Goal: Task Accomplishment & Management: Manage account settings

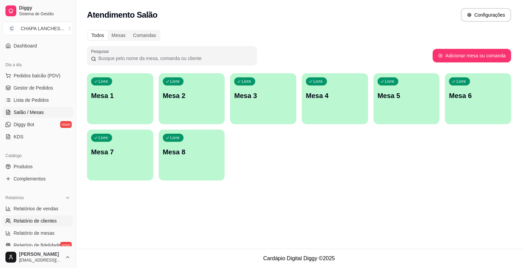
scroll to position [68, 0]
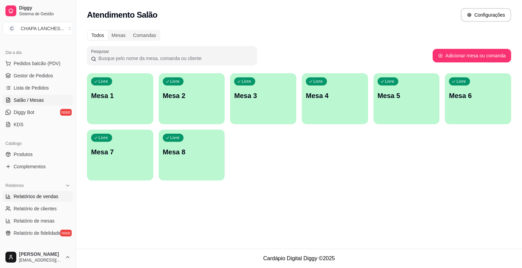
click at [43, 201] on link "Relatórios de vendas" at bounding box center [38, 196] width 70 height 11
select select "ALL"
select select "0"
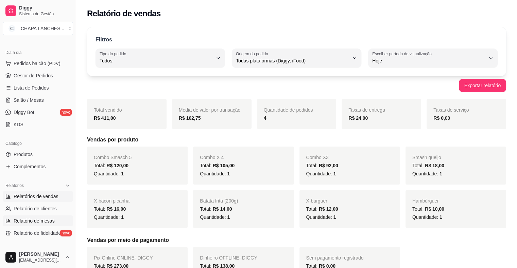
click at [46, 219] on span "Relatório de mesas" at bounding box center [34, 221] width 41 height 7
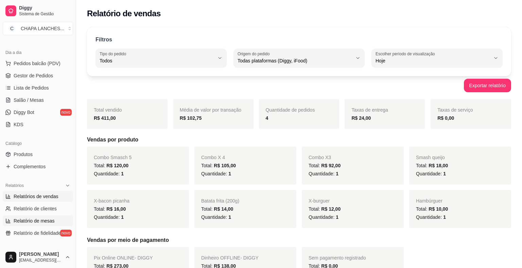
select select "TOTAL_OF_ORDERS"
select select "7"
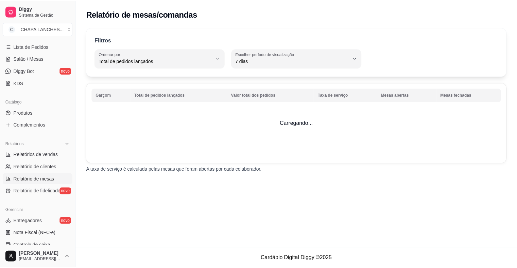
scroll to position [68, 0]
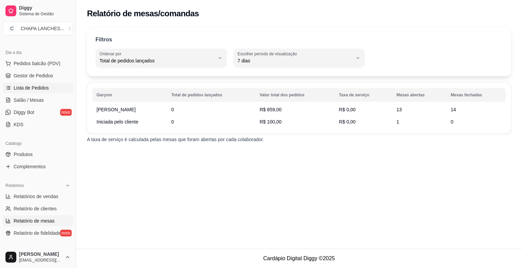
click at [43, 90] on span "Lista de Pedidos" at bounding box center [31, 88] width 35 height 7
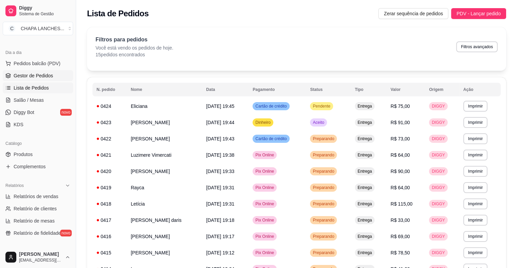
click at [31, 73] on span "Gestor de Pedidos" at bounding box center [33, 75] width 39 height 7
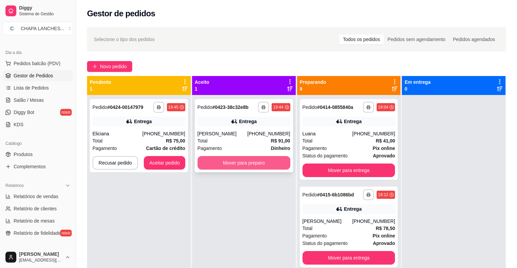
click at [235, 165] on button "Mover para preparo" at bounding box center [243, 163] width 93 height 14
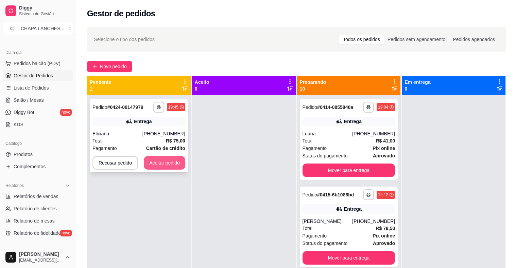
click at [176, 165] on button "Aceitar pedido" at bounding box center [164, 163] width 41 height 14
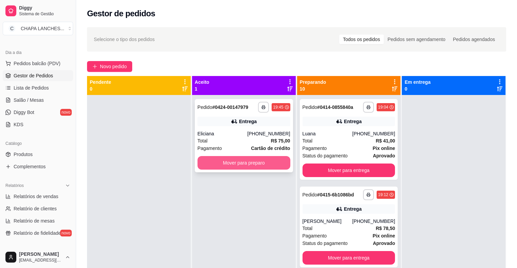
click at [224, 162] on button "Mover para preparo" at bounding box center [243, 163] width 93 height 14
click at [219, 164] on button "Mover para preparo" at bounding box center [243, 163] width 93 height 14
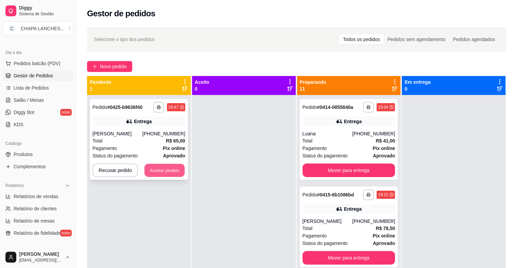
click at [177, 174] on button "Aceitar pedido" at bounding box center [164, 170] width 40 height 13
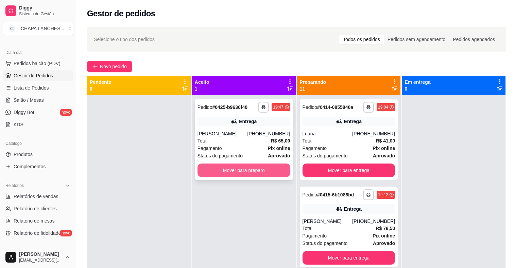
click at [215, 173] on button "Mover para preparo" at bounding box center [243, 171] width 93 height 14
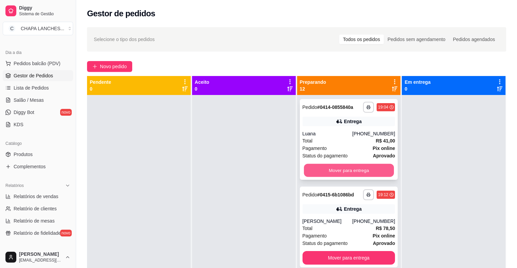
click at [362, 166] on button "Mover para entrega" at bounding box center [349, 170] width 90 height 13
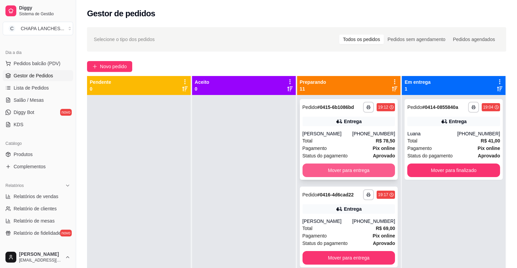
click at [354, 175] on button "Mover para entrega" at bounding box center [348, 171] width 93 height 14
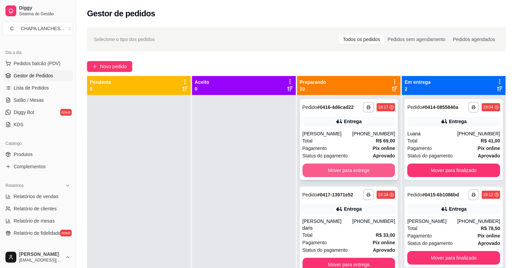
click at [346, 170] on button "Mover para entrega" at bounding box center [348, 171] width 93 height 14
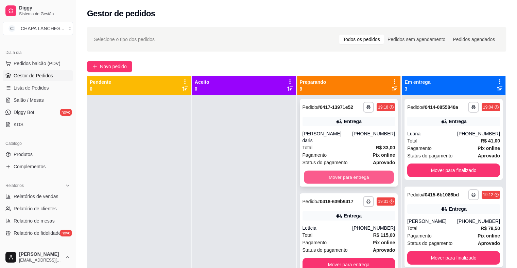
click at [344, 171] on button "Mover para entrega" at bounding box center [349, 177] width 90 height 13
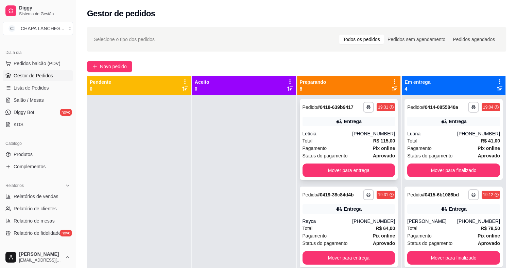
click at [339, 151] on div "Pagamento Pix online" at bounding box center [348, 148] width 93 height 7
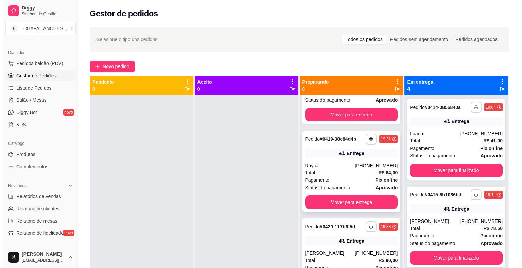
scroll to position [68, 0]
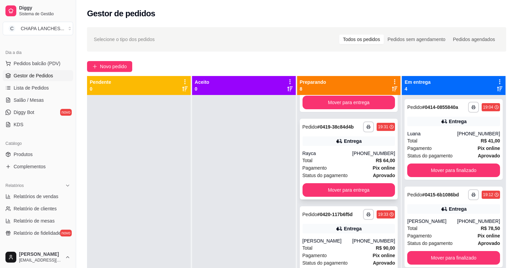
click at [324, 160] on div "Total R$ 64,00" at bounding box center [348, 160] width 93 height 7
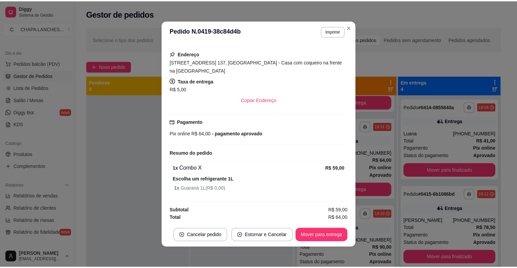
scroll to position [1, 0]
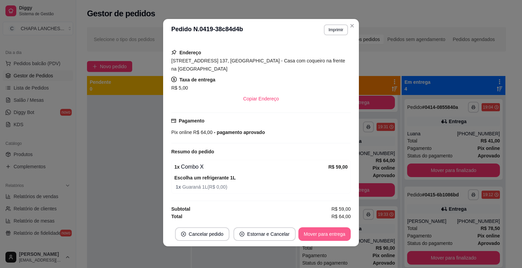
click at [337, 235] on button "Mover para entrega" at bounding box center [324, 235] width 52 height 14
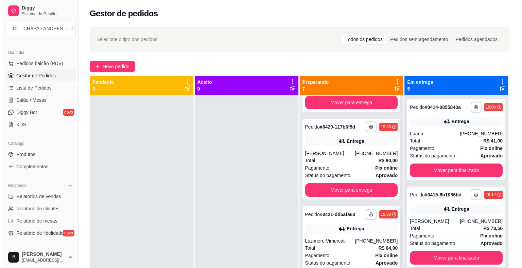
scroll to position [0, 0]
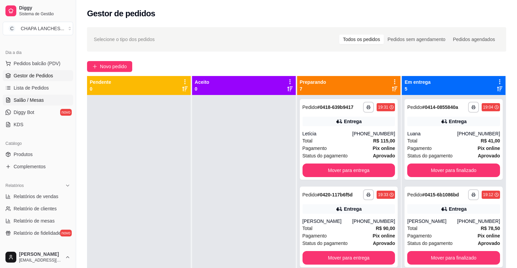
click at [42, 99] on span "Salão / Mesas" at bounding box center [29, 100] width 30 height 7
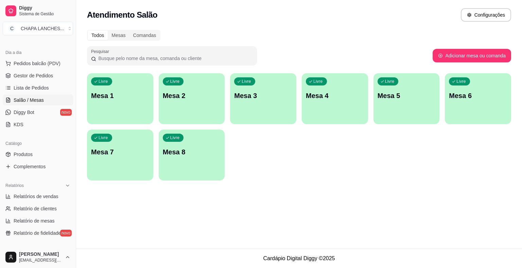
click at [190, 165] on div "Livre Mesa 8" at bounding box center [192, 151] width 66 height 43
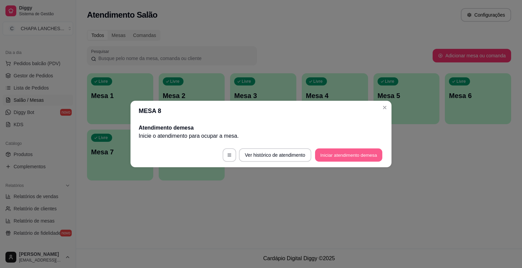
click at [356, 156] on button "Iniciar atendimento de mesa" at bounding box center [348, 155] width 67 height 13
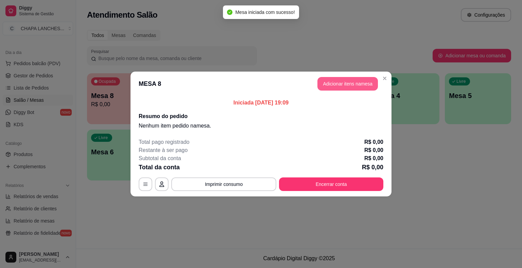
click at [339, 86] on button "Adicionar itens na mesa" at bounding box center [347, 84] width 60 height 14
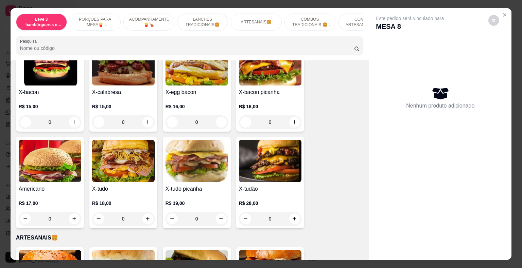
scroll to position [645, 0]
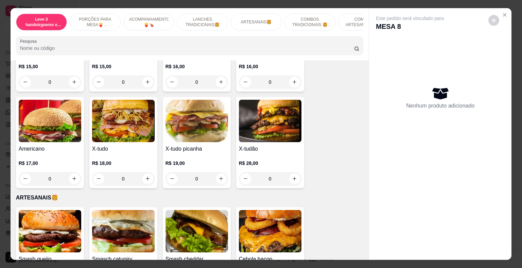
click at [144, 173] on div "0" at bounding box center [123, 179] width 62 height 14
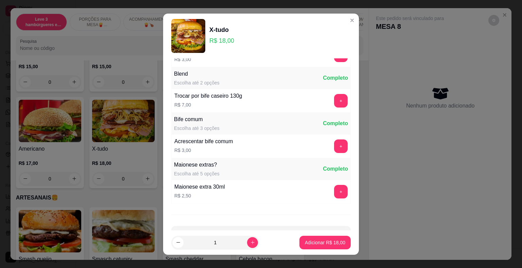
scroll to position [87, 0]
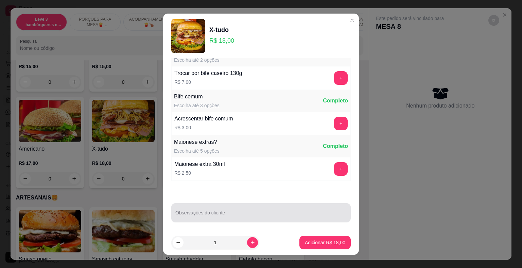
click at [204, 218] on div at bounding box center [260, 213] width 171 height 14
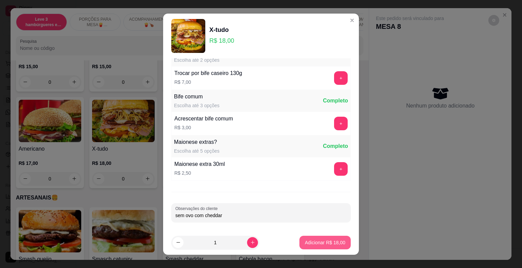
type input "sem ovo com cheddar"
click at [305, 245] on p "Adicionar R$ 18,00" at bounding box center [324, 242] width 39 height 6
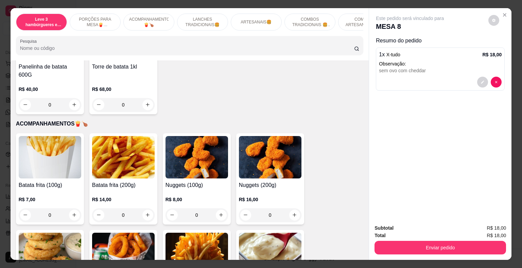
scroll to position [204, 0]
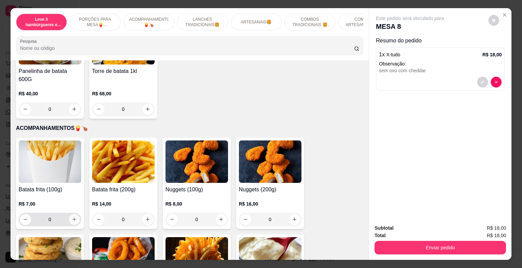
click at [72, 214] on button "increase-product-quantity" at bounding box center [74, 219] width 11 height 11
type input "1"
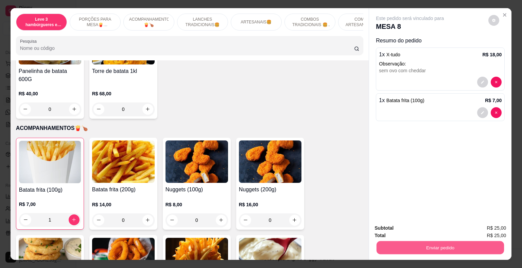
click at [457, 241] on button "Enviar pedido" at bounding box center [439, 247] width 127 height 13
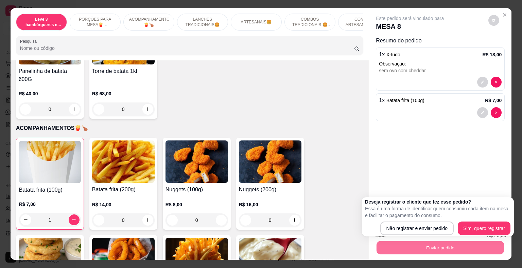
click at [297, 238] on img at bounding box center [270, 259] width 62 height 42
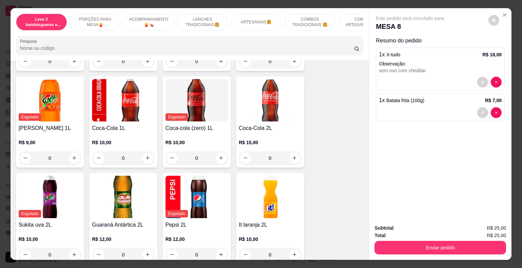
scroll to position [1698, 0]
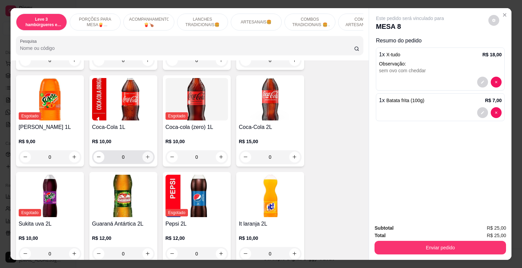
click at [145, 155] on icon "increase-product-quantity" at bounding box center [147, 157] width 5 height 5
type input "1"
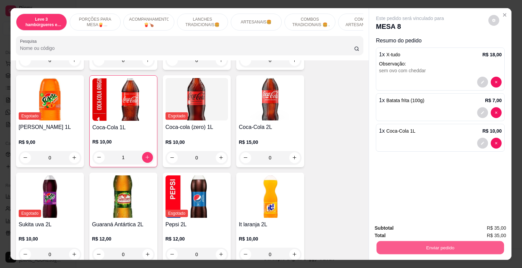
click at [464, 244] on button "Enviar pedido" at bounding box center [439, 247] width 127 height 13
click at [431, 225] on button "Não registrar e enviar pedido" at bounding box center [417, 228] width 69 height 13
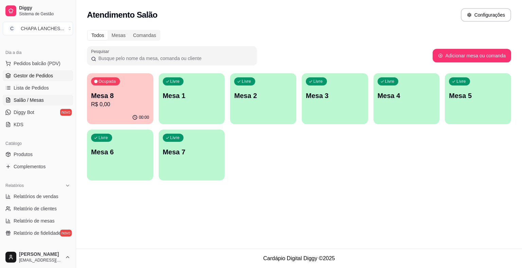
click at [37, 77] on span "Gestor de Pedidos" at bounding box center [33, 75] width 39 height 7
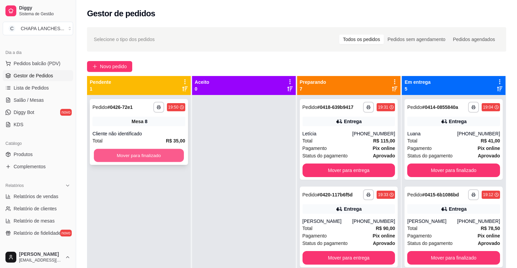
click at [121, 156] on button "Mover para finalizado" at bounding box center [139, 155] width 90 height 13
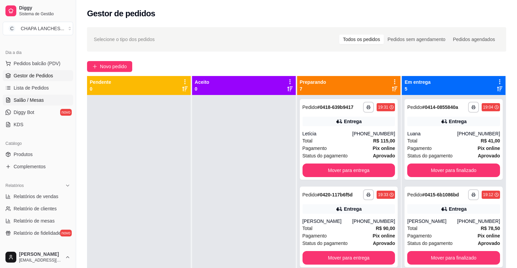
click at [48, 98] on link "Salão / Mesas" at bounding box center [38, 100] width 70 height 11
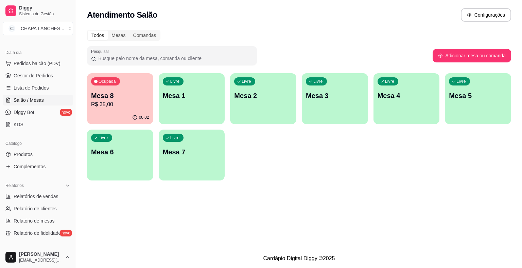
click at [402, 111] on div "Livre Mesa 4" at bounding box center [406, 94] width 66 height 43
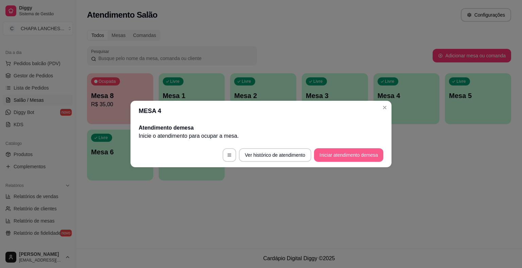
click at [336, 156] on button "Iniciar atendimento de mesa" at bounding box center [348, 155] width 69 height 14
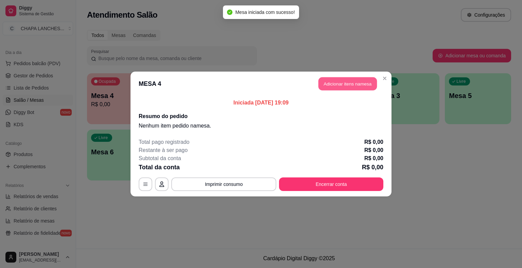
click at [357, 82] on button "Adicionar itens na mesa" at bounding box center [347, 83] width 58 height 13
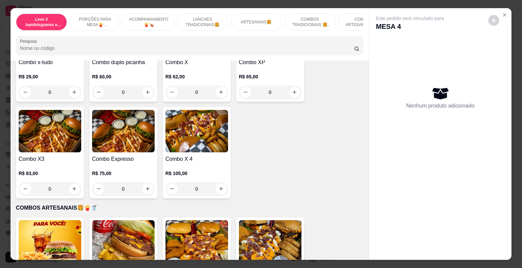
scroll to position [1053, 0]
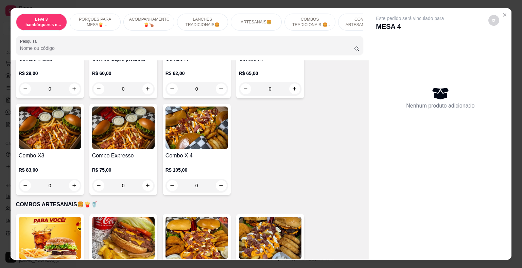
click at [145, 179] on div "0" at bounding box center [123, 186] width 62 height 14
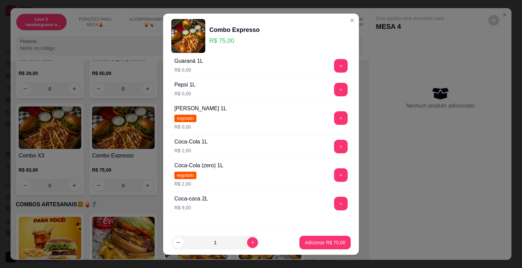
scroll to position [102, 0]
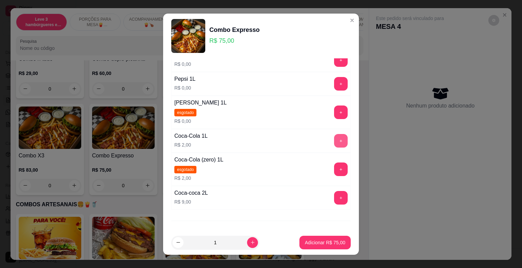
click at [334, 140] on button "+" at bounding box center [341, 141] width 14 height 14
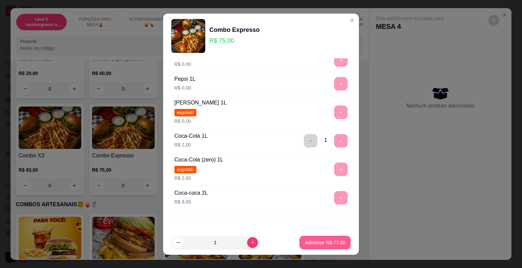
click at [327, 241] on p "Adicionar R$ 77,00" at bounding box center [325, 242] width 40 height 7
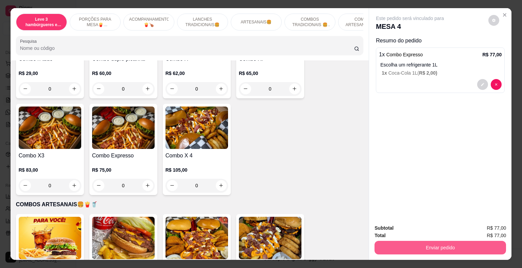
click at [415, 247] on button "Enviar pedido" at bounding box center [439, 248] width 131 height 14
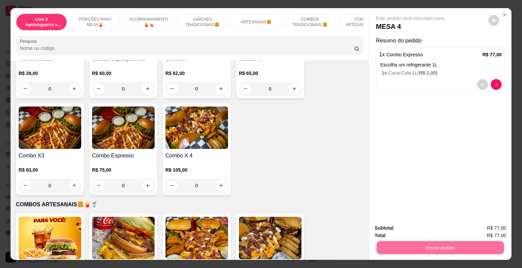
click at [411, 230] on button "Não registrar e enviar pedido" at bounding box center [417, 228] width 71 height 13
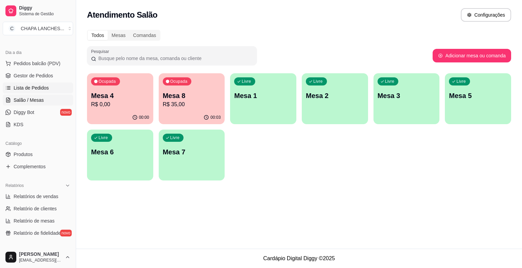
click at [31, 85] on span "Lista de Pedidos" at bounding box center [31, 88] width 35 height 7
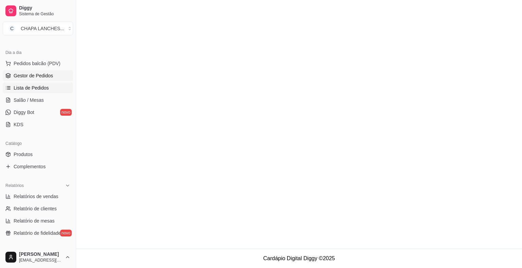
click at [37, 75] on span "Gestor de Pedidos" at bounding box center [33, 75] width 39 height 7
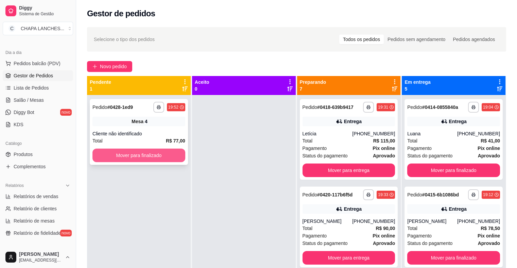
click at [159, 156] on button "Mover para finalizado" at bounding box center [138, 156] width 93 height 14
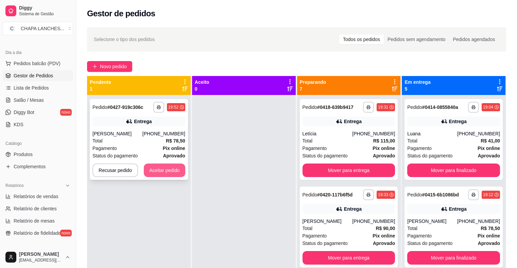
click at [159, 168] on button "Aceitar pedido" at bounding box center [164, 171] width 41 height 14
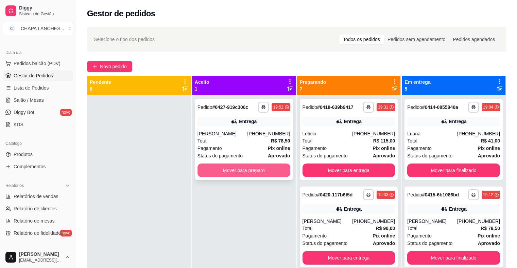
click at [209, 170] on button "Mover para preparo" at bounding box center [243, 171] width 93 height 14
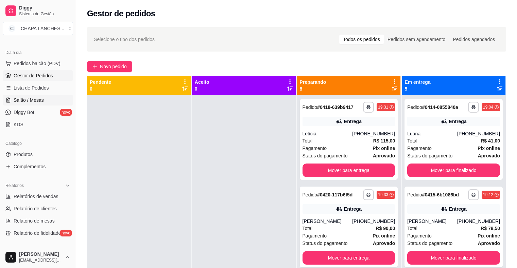
click at [38, 99] on span "Salão / Mesas" at bounding box center [29, 100] width 30 height 7
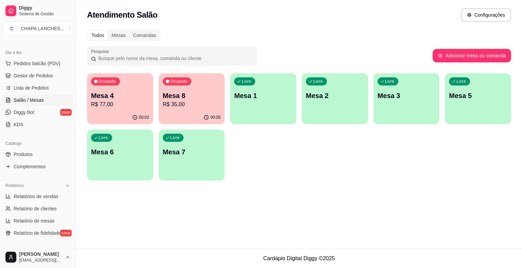
click at [132, 105] on p "R$ 77,00" at bounding box center [120, 105] width 58 height 8
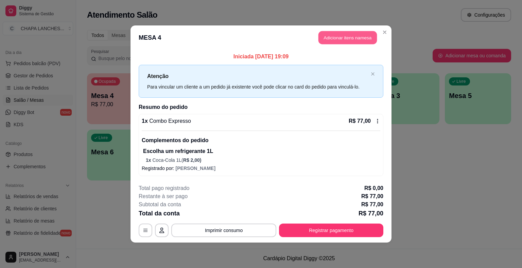
click at [338, 38] on button "Adicionar itens na mesa" at bounding box center [347, 37] width 58 height 13
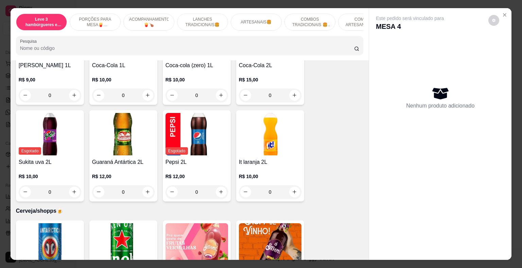
scroll to position [1868, 0]
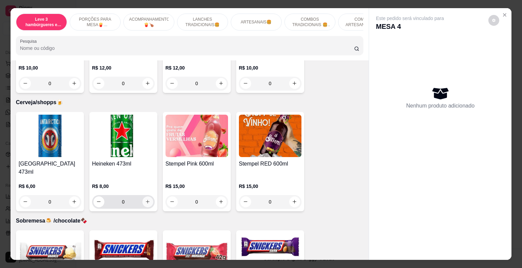
click at [146, 199] on icon "increase-product-quantity" at bounding box center [147, 201] width 5 height 5
type input "1"
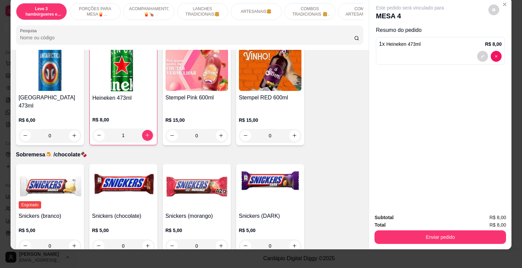
scroll to position [16, 0]
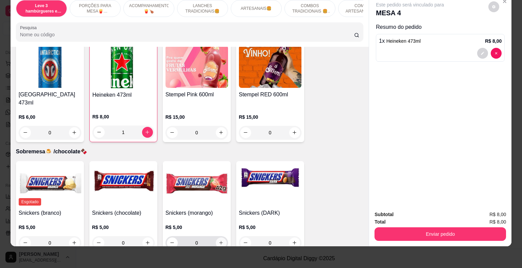
click at [218, 238] on button "increase-product-quantity" at bounding box center [221, 243] width 11 height 11
type input "1"
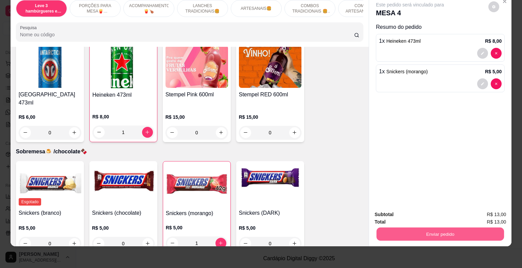
click at [394, 230] on button "Enviar pedido" at bounding box center [439, 234] width 127 height 13
click at [396, 208] on button "Não registrar e enviar pedido" at bounding box center [417, 212] width 69 height 13
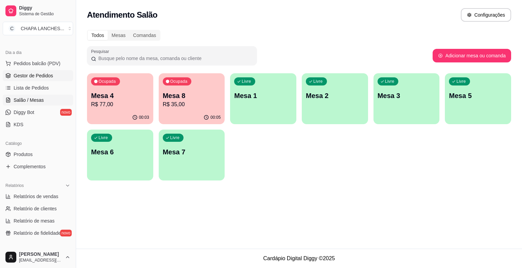
click at [27, 74] on span "Gestor de Pedidos" at bounding box center [33, 75] width 39 height 7
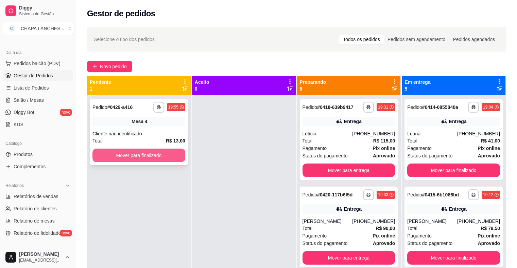
click at [113, 155] on button "Mover para finalizado" at bounding box center [138, 156] width 93 height 14
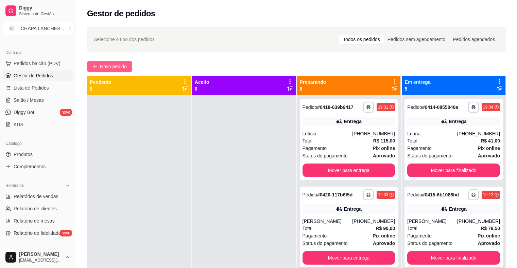
click at [99, 65] on button "Novo pedido" at bounding box center [109, 66] width 45 height 11
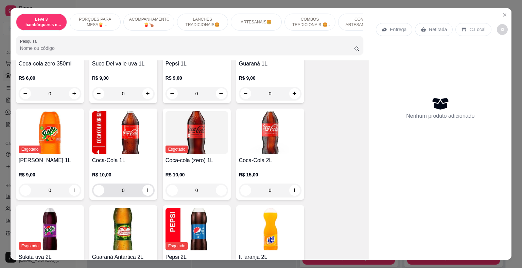
scroll to position [1868, 0]
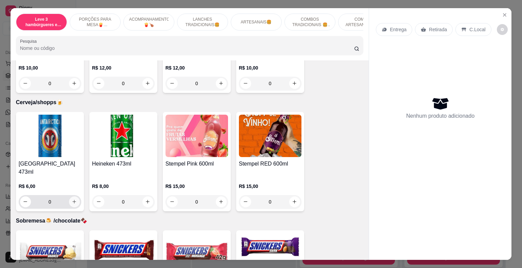
click at [73, 199] on icon "increase-product-quantity" at bounding box center [74, 201] width 5 height 5
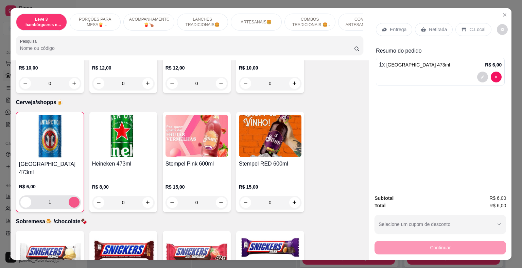
click at [73, 200] on icon "increase-product-quantity" at bounding box center [73, 202] width 5 height 5
click at [74, 200] on icon "increase-product-quantity" at bounding box center [73, 202] width 5 height 5
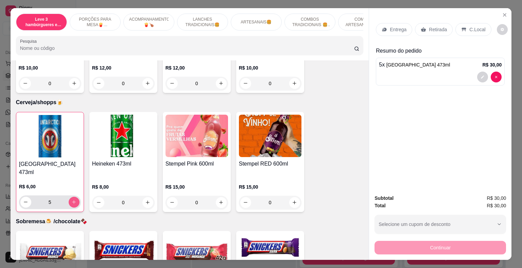
type input "6"
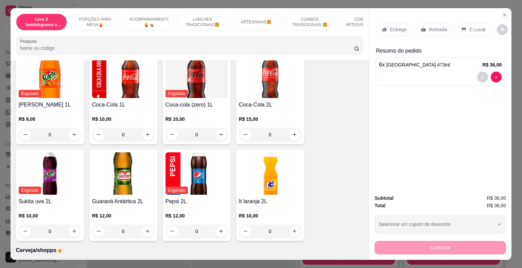
scroll to position [1822, 0]
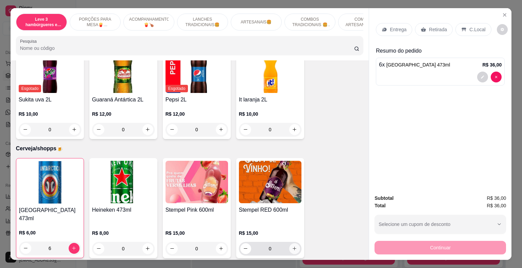
click at [292, 246] on icon "increase-product-quantity" at bounding box center [294, 248] width 5 height 5
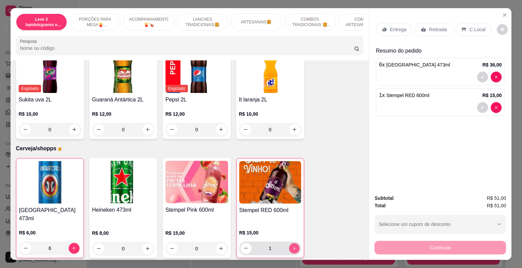
click at [291, 246] on icon "increase-product-quantity" at bounding box center [293, 248] width 5 height 5
type input "3"
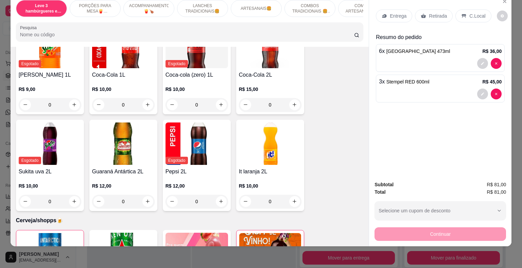
scroll to position [1788, 0]
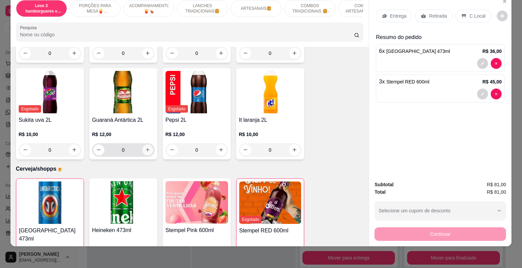
click at [146, 147] on icon "increase-product-quantity" at bounding box center [147, 149] width 5 height 5
type input "1"
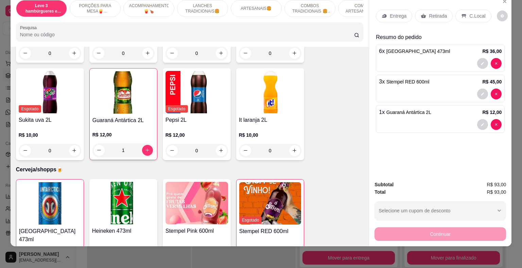
click at [429, 13] on p "Retirada" at bounding box center [438, 16] width 18 height 7
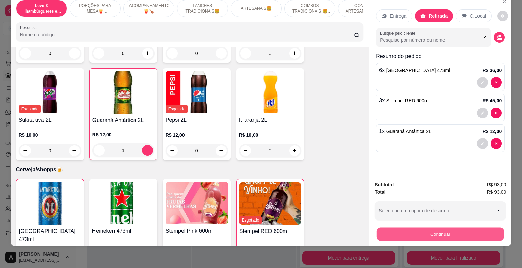
click at [433, 228] on button "Continuar" at bounding box center [439, 234] width 127 height 13
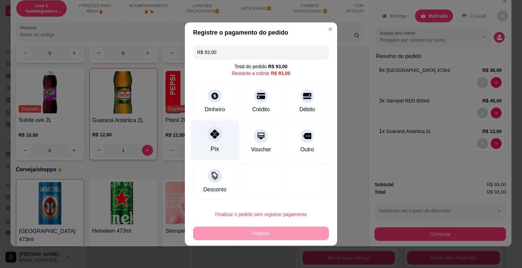
click at [213, 137] on icon at bounding box center [214, 134] width 9 height 9
type input "R$ 0,00"
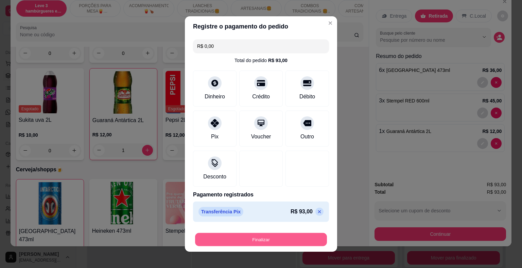
click at [214, 238] on button "Finalizar" at bounding box center [261, 239] width 132 height 13
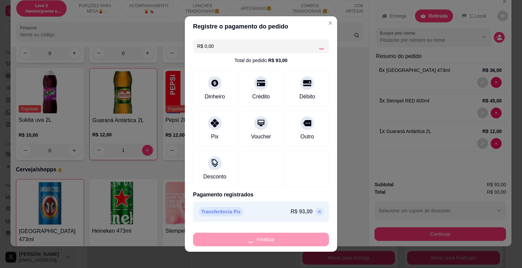
type input "0"
type input "-R$ 93,00"
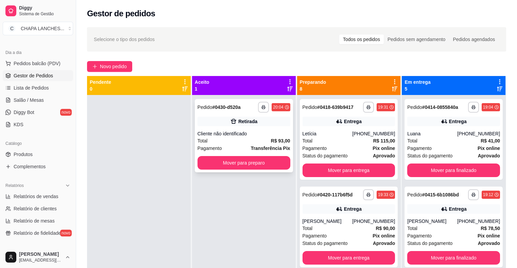
click at [251, 136] on div "Cliente não identificado" at bounding box center [243, 133] width 93 height 7
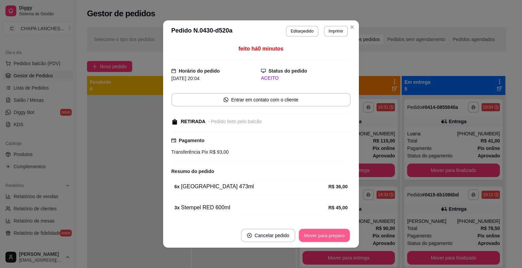
click at [326, 235] on button "Mover para preparo" at bounding box center [323, 235] width 51 height 13
click at [323, 234] on button "Mover para retirada disponível" at bounding box center [312, 236] width 75 height 14
click at [323, 234] on button "Mover para finalizado" at bounding box center [322, 236] width 56 height 14
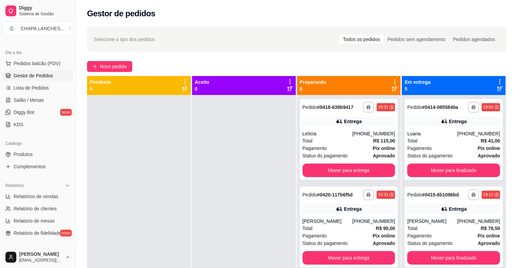
drag, startPoint x: 222, startPoint y: 234, endPoint x: 254, endPoint y: 180, distance: 62.4
click at [223, 233] on div at bounding box center [244, 229] width 104 height 268
click at [427, 133] on div "Luana" at bounding box center [432, 133] width 50 height 7
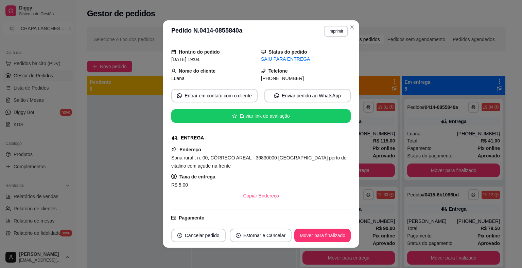
scroll to position [34, 0]
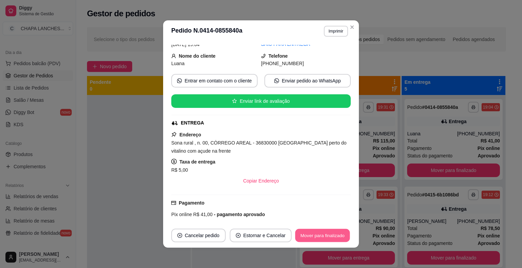
click at [323, 234] on button "Mover para finalizado" at bounding box center [322, 235] width 55 height 13
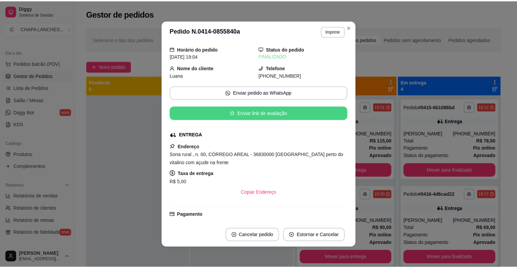
scroll to position [0, 0]
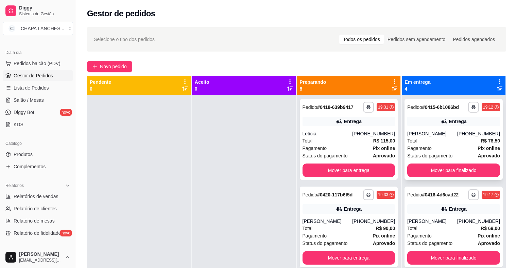
click at [456, 145] on div "Total R$ 78,50" at bounding box center [453, 140] width 93 height 7
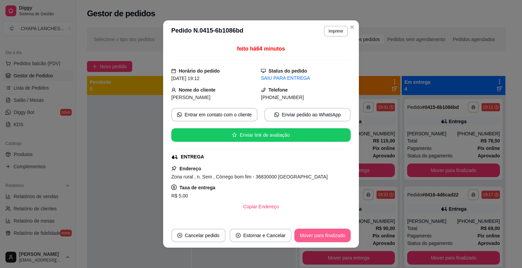
click at [330, 234] on button "Mover para finalizado" at bounding box center [322, 236] width 56 height 14
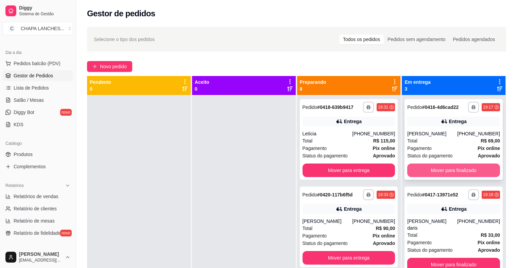
click at [437, 167] on button "Mover para finalizado" at bounding box center [453, 171] width 93 height 14
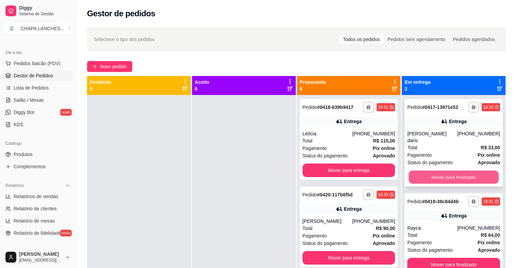
click at [438, 171] on button "Mover para finalizado" at bounding box center [453, 177] width 90 height 13
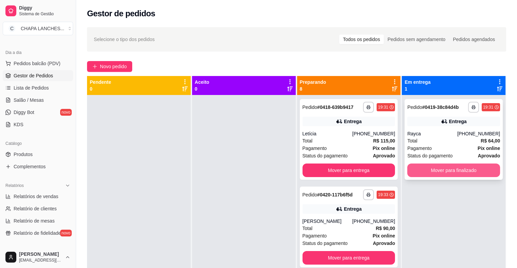
click at [439, 170] on button "Mover para finalizado" at bounding box center [453, 171] width 93 height 14
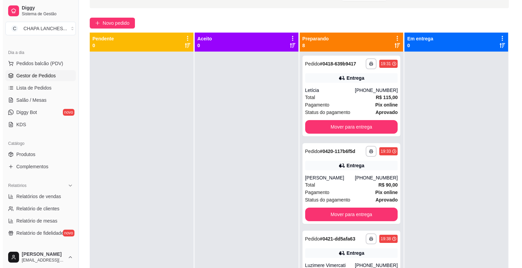
scroll to position [68, 0]
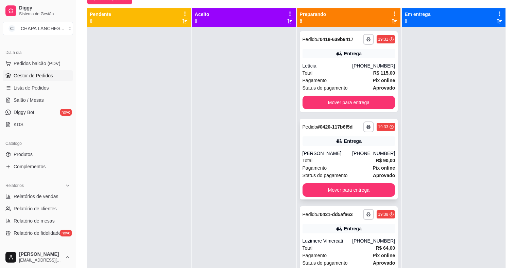
click at [367, 159] on div "Total R$ 90,00" at bounding box center [348, 160] width 93 height 7
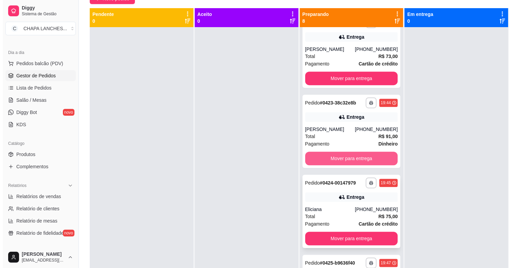
scroll to position [306, 0]
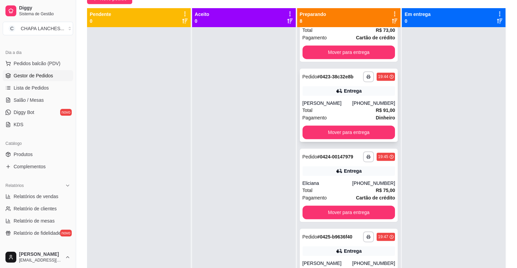
click at [314, 95] on div "Entrega" at bounding box center [348, 91] width 93 height 10
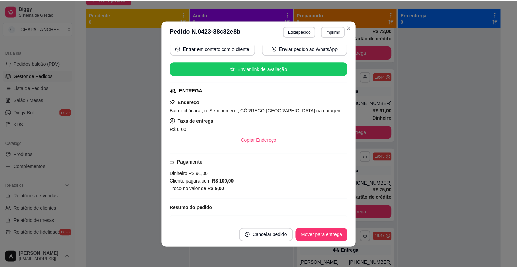
scroll to position [130, 0]
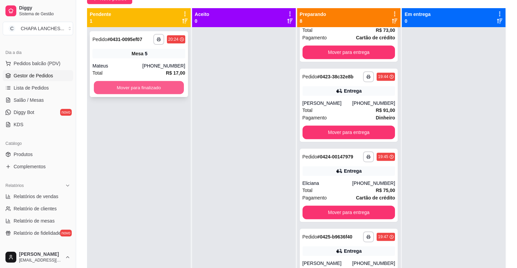
click at [137, 86] on button "Mover para finalizado" at bounding box center [139, 87] width 90 height 13
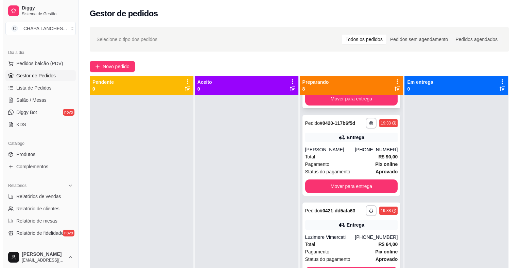
scroll to position [0, 0]
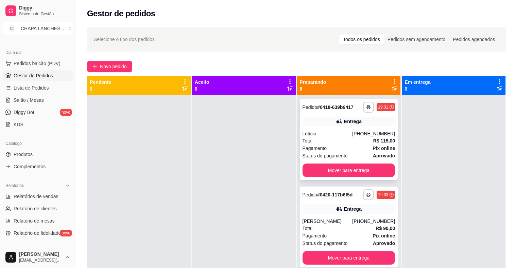
click at [327, 124] on div "Entrega" at bounding box center [348, 122] width 93 height 10
click at [30, 111] on span "Diggy Bot" at bounding box center [24, 112] width 21 height 7
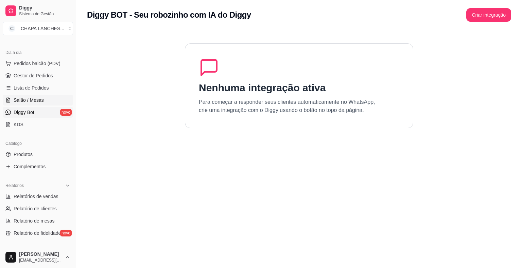
click at [40, 100] on span "Salão / Mesas" at bounding box center [29, 100] width 30 height 7
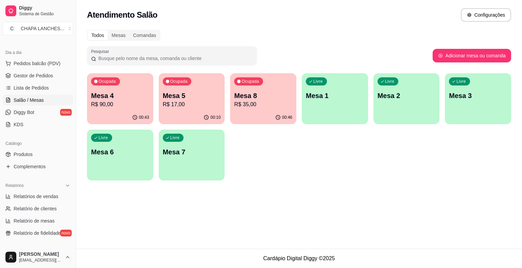
click at [269, 104] on p "R$ 35,00" at bounding box center [263, 105] width 58 height 8
click at [134, 103] on p "R$ 90,00" at bounding box center [120, 105] width 56 height 8
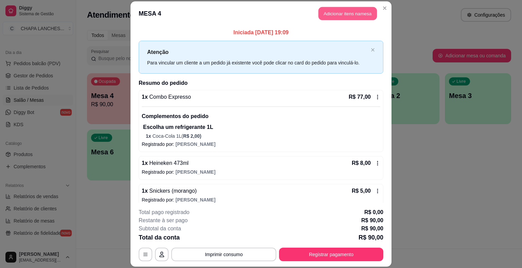
click at [343, 13] on button "Adicionar itens na mesa" at bounding box center [347, 13] width 58 height 13
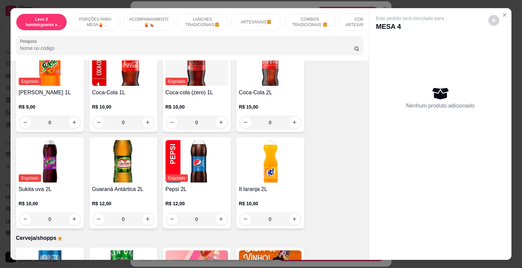
scroll to position [1923, 0]
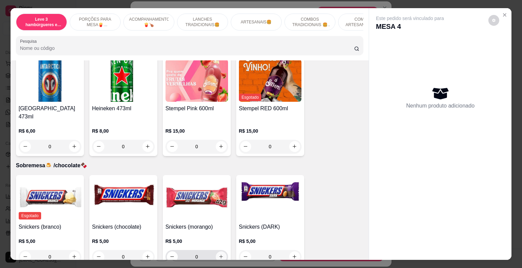
click at [222, 252] on button "increase-product-quantity" at bounding box center [221, 257] width 11 height 11
type input "1"
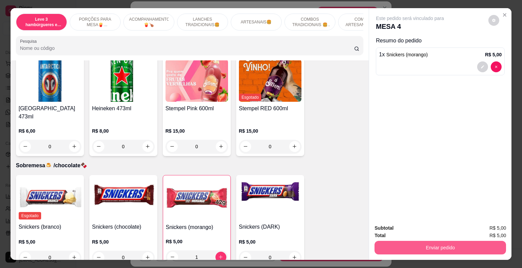
click at [418, 243] on button "Enviar pedido" at bounding box center [439, 248] width 131 height 14
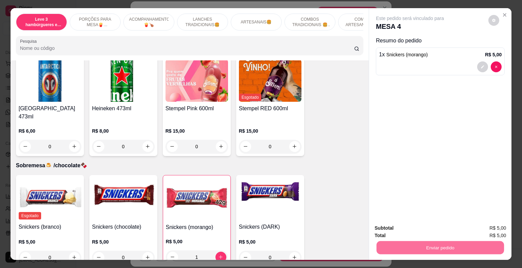
click at [416, 229] on button "Não registrar e enviar pedido" at bounding box center [417, 228] width 71 height 13
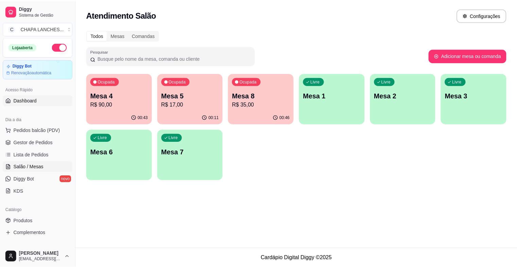
scroll to position [0, 0]
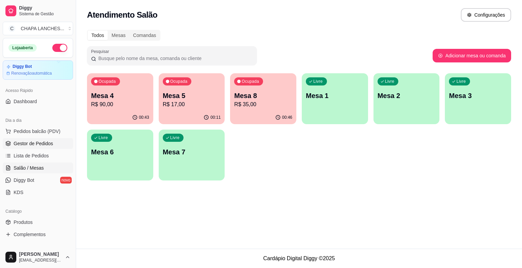
click at [37, 141] on span "Gestor de Pedidos" at bounding box center [33, 143] width 39 height 7
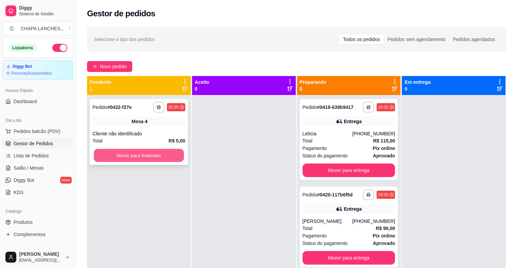
click at [141, 156] on button "Mover para finalizado" at bounding box center [139, 155] width 90 height 13
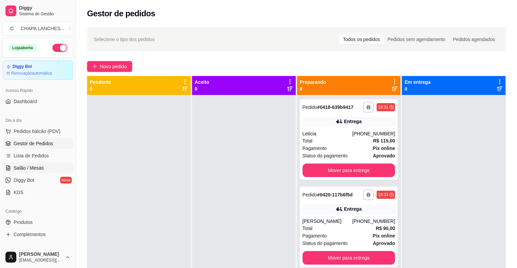
click at [43, 168] on link "Salão / Mesas" at bounding box center [38, 168] width 70 height 11
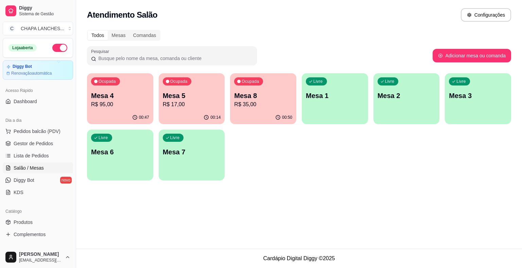
click at [181, 104] on p "R$ 17,00" at bounding box center [192, 105] width 58 height 8
click at [217, 92] on p "Mesa 5" at bounding box center [192, 96] width 58 height 10
click at [196, 94] on p "Mesa 5" at bounding box center [192, 96] width 58 height 10
click at [177, 105] on p "R$ 17,00" at bounding box center [191, 105] width 56 height 8
click at [51, 143] on span "Gestor de Pedidos" at bounding box center [33, 143] width 39 height 7
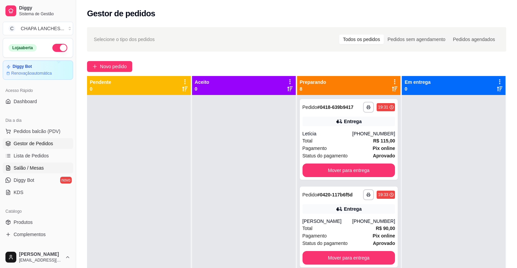
click at [48, 168] on link "Salão / Mesas" at bounding box center [38, 168] width 70 height 11
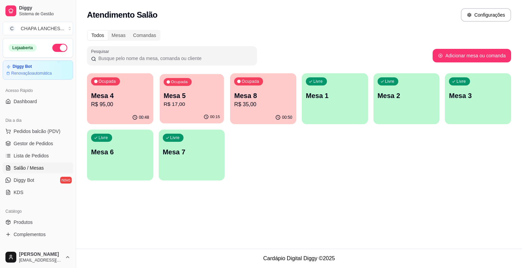
click at [193, 109] on div "Ocupada Mesa 5 R$ 17,00" at bounding box center [192, 92] width 64 height 37
click at [63, 144] on link "Gestor de Pedidos" at bounding box center [38, 143] width 70 height 11
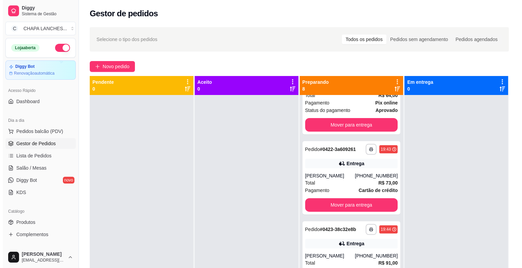
scroll to position [238, 0]
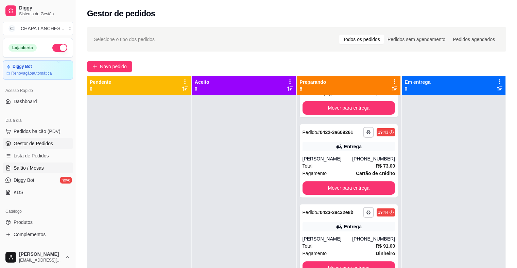
click at [49, 166] on link "Salão / Mesas" at bounding box center [38, 168] width 70 height 11
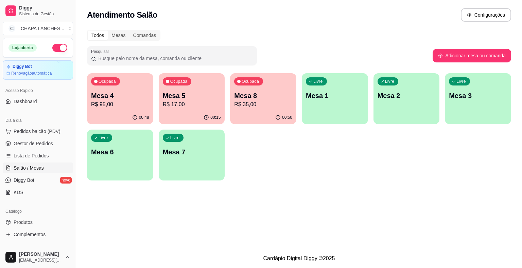
click at [196, 105] on p "R$ 17,00" at bounding box center [192, 105] width 58 height 8
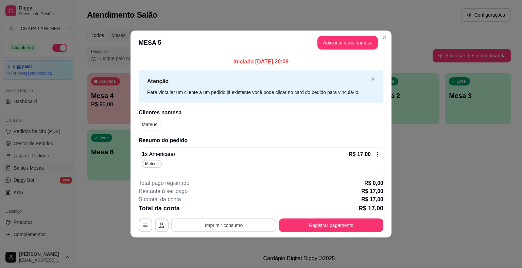
click at [223, 226] on button "Imprimir consumo" at bounding box center [223, 226] width 105 height 14
click at [228, 211] on button "IMPRESSORA" at bounding box center [226, 209] width 48 height 11
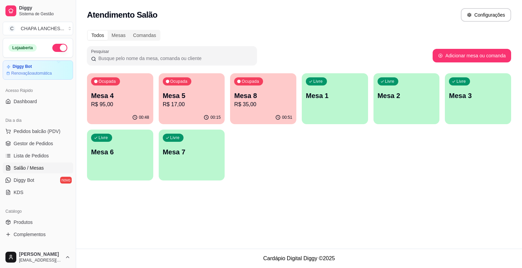
click at [196, 112] on div "00:15" at bounding box center [192, 117] width 66 height 13
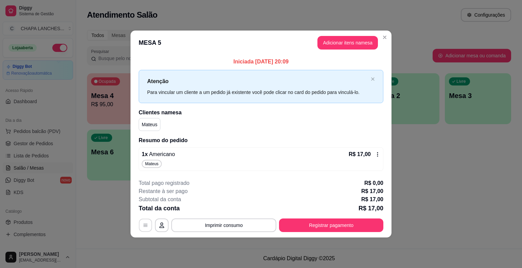
click at [145, 227] on icon "button" at bounding box center [145, 225] width 4 height 3
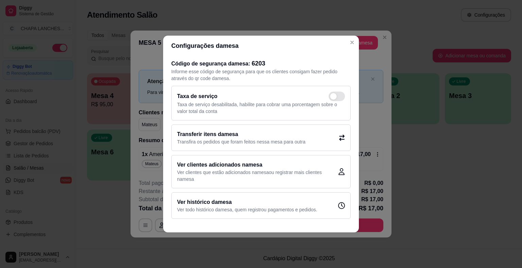
click at [339, 137] on icon at bounding box center [342, 138] width 6 height 6
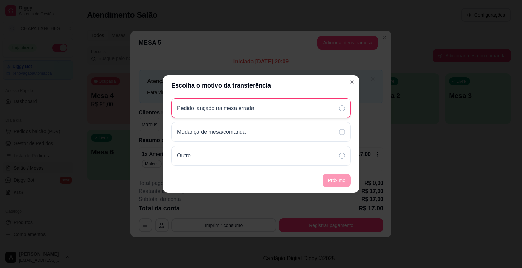
click at [223, 107] on p "Pedido lançado na mesa errada" at bounding box center [215, 108] width 77 height 8
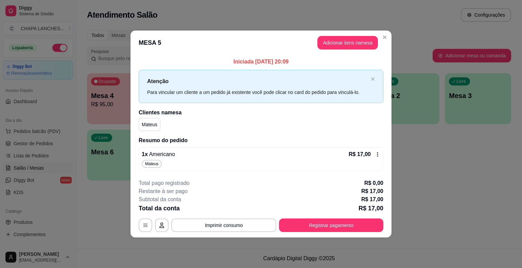
click at [375, 153] on icon at bounding box center [377, 154] width 5 height 5
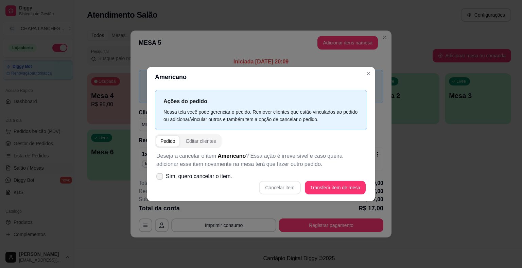
click at [160, 177] on icon at bounding box center [159, 177] width 5 height 4
click at [160, 178] on input "Sim, quero cancelar o item." at bounding box center [158, 180] width 4 height 4
checkbox input "true"
click at [292, 188] on button "Cancelar item" at bounding box center [279, 188] width 41 height 14
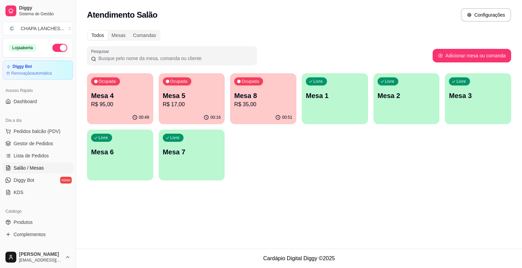
click at [177, 116] on div "00:16" at bounding box center [192, 117] width 66 height 13
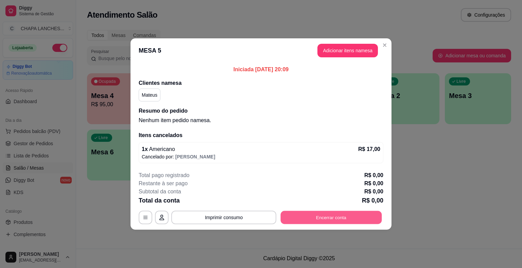
click at [297, 214] on button "Encerrar conta" at bounding box center [330, 217] width 101 height 13
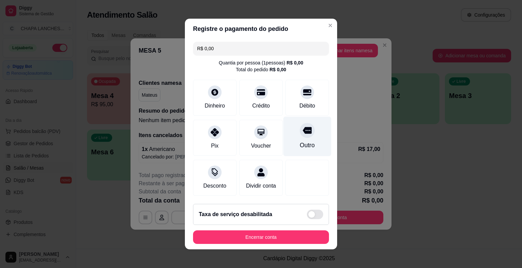
click at [293, 137] on div "Outro" at bounding box center [307, 137] width 48 height 40
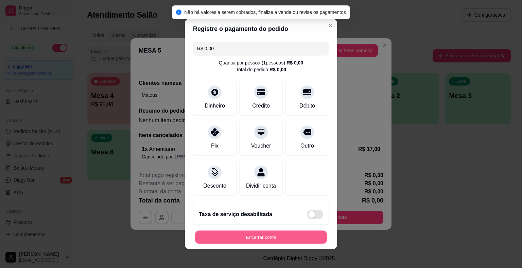
click at [270, 233] on button "Encerrar conta" at bounding box center [261, 237] width 132 height 13
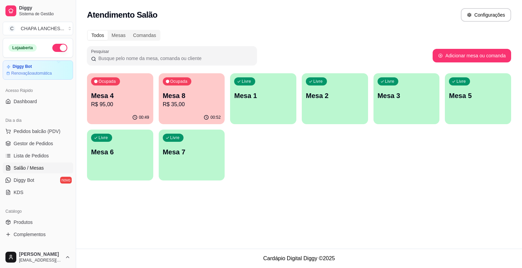
click at [186, 114] on div "00:52" at bounding box center [192, 117] width 66 height 13
click at [114, 110] on div "Ocupada Mesa 4 R$ 95,00" at bounding box center [120, 92] width 66 height 38
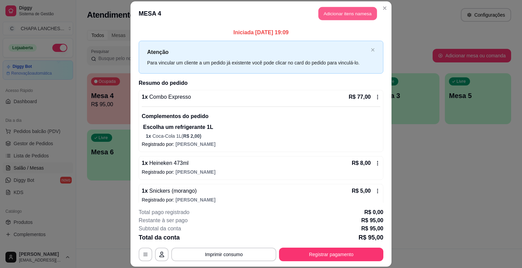
click at [349, 14] on button "Adicionar itens na mesa" at bounding box center [347, 13] width 58 height 13
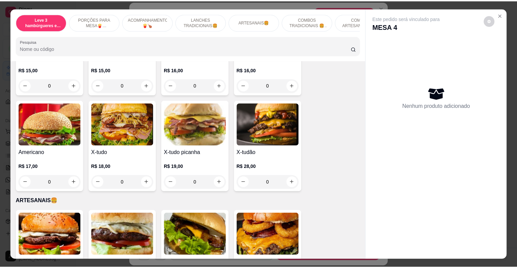
scroll to position [645, 0]
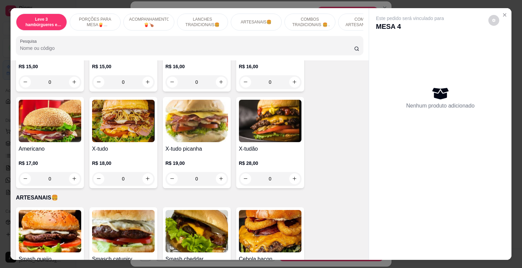
click at [73, 173] on div "0" at bounding box center [50, 179] width 62 height 14
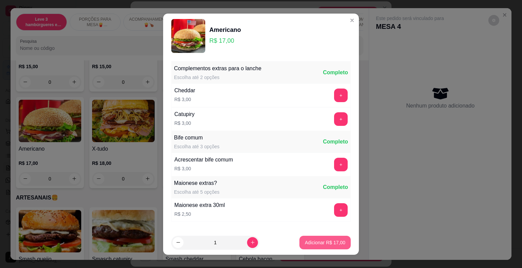
click at [336, 244] on p "Adicionar R$ 17,00" at bounding box center [325, 242] width 40 height 7
type input "1"
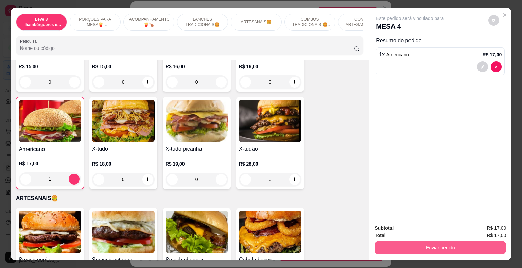
click at [384, 245] on button "Enviar pedido" at bounding box center [439, 248] width 131 height 14
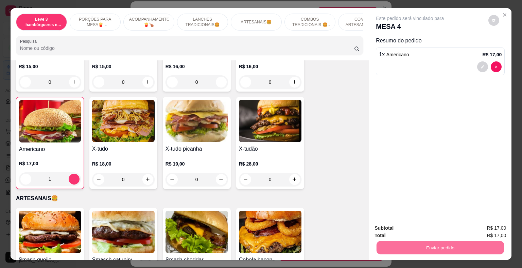
click at [390, 228] on button "Não registrar e enviar pedido" at bounding box center [417, 228] width 71 height 13
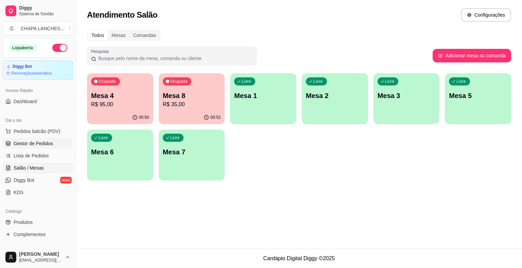
click at [45, 140] on span "Gestor de Pedidos" at bounding box center [33, 143] width 39 height 7
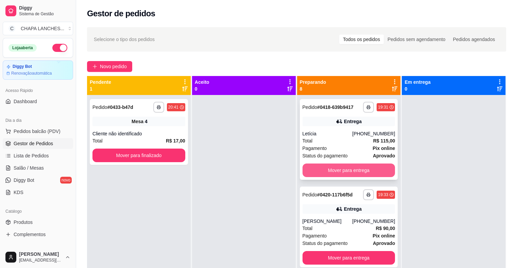
click at [344, 169] on button "Mover para entrega" at bounding box center [348, 171] width 93 height 14
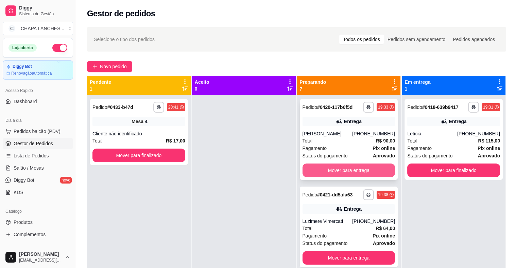
click at [353, 170] on button "Mover para entrega" at bounding box center [348, 171] width 93 height 14
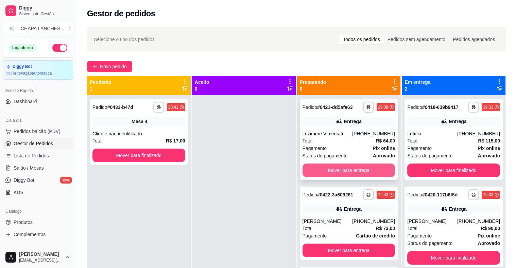
click at [348, 168] on button "Mover para entrega" at bounding box center [348, 171] width 93 height 14
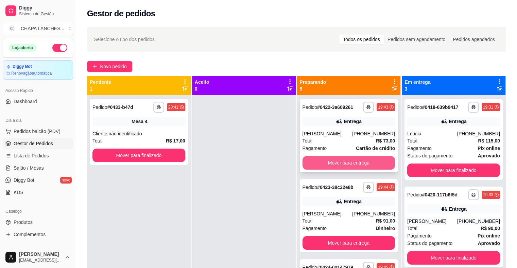
click at [331, 167] on button "Mover para entrega" at bounding box center [348, 163] width 93 height 14
click at [333, 168] on button "Mover para entrega" at bounding box center [348, 163] width 93 height 14
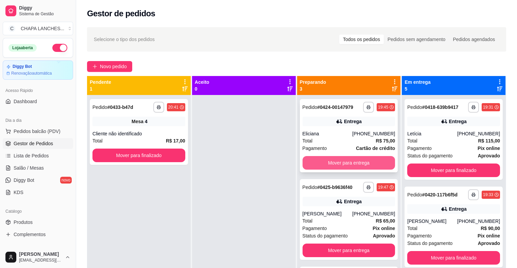
click at [334, 167] on button "Mover para entrega" at bounding box center [348, 163] width 93 height 14
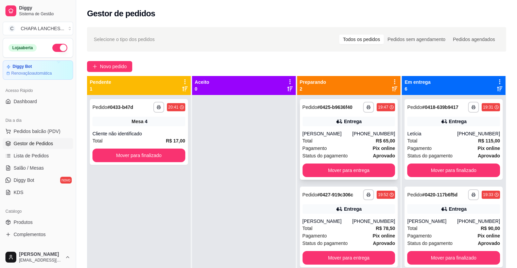
click at [323, 145] on span "Pagamento" at bounding box center [314, 148] width 24 height 7
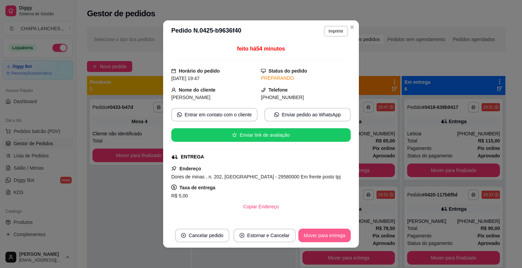
click at [333, 237] on button "Mover para entrega" at bounding box center [324, 236] width 52 height 14
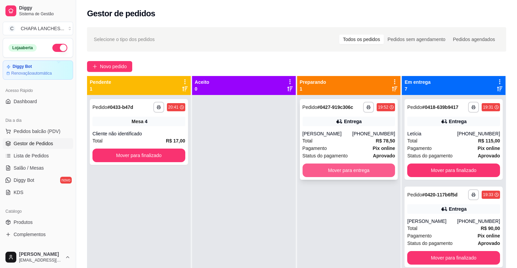
click at [318, 168] on button "Mover para entrega" at bounding box center [348, 171] width 93 height 14
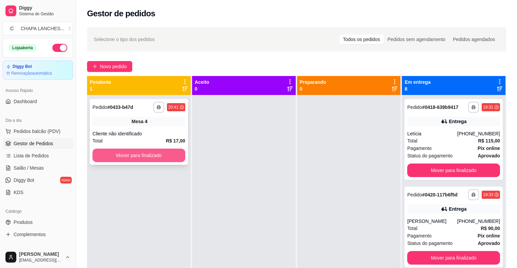
click at [182, 157] on button "Mover para finalizado" at bounding box center [138, 156] width 93 height 14
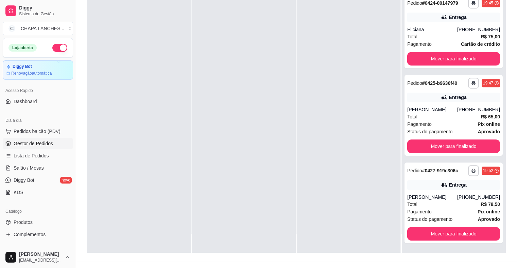
scroll to position [103, 0]
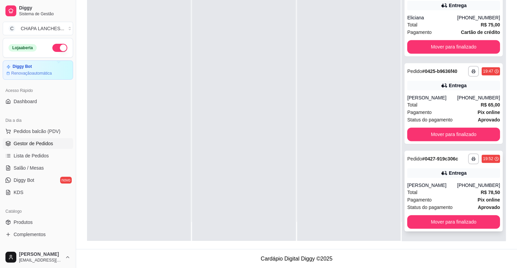
click at [416, 184] on div "[PERSON_NAME]" at bounding box center [432, 185] width 50 height 7
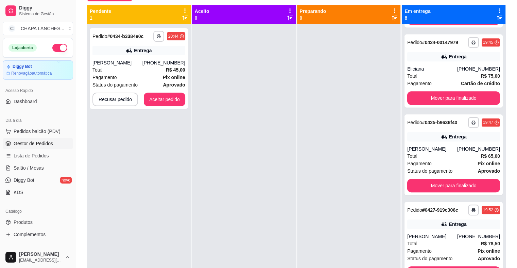
scroll to position [69, 0]
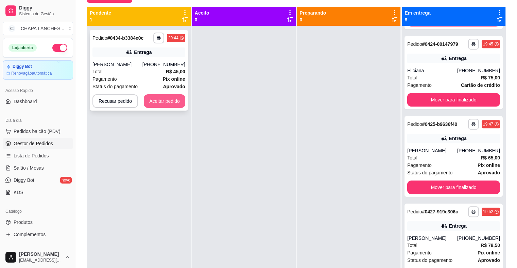
click at [177, 101] on button "Aceitar pedido" at bounding box center [164, 101] width 41 height 14
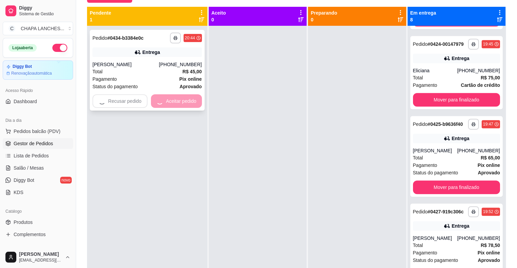
scroll to position [417, 0]
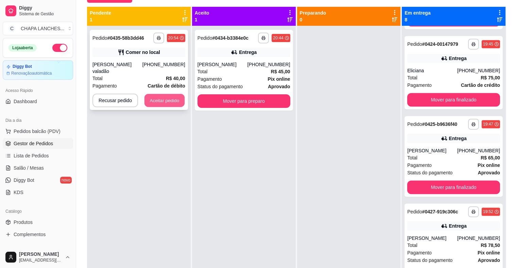
click at [162, 95] on button "Aceitar pedido" at bounding box center [164, 100] width 40 height 13
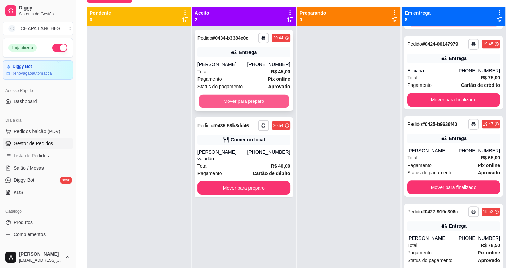
click at [244, 101] on button "Mover para preparo" at bounding box center [244, 101] width 90 height 13
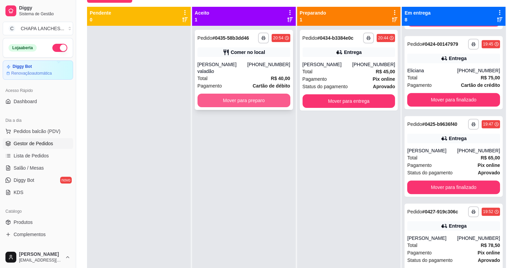
click at [255, 95] on button "Mover para preparo" at bounding box center [243, 101] width 93 height 14
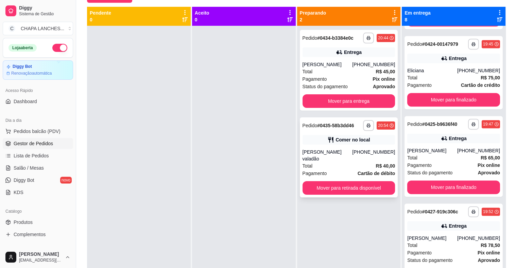
click at [321, 142] on div "Comer no local" at bounding box center [348, 140] width 93 height 10
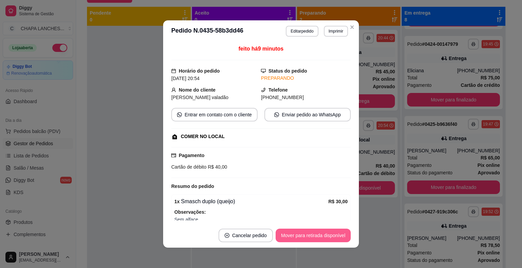
click at [326, 235] on button "Mover para retirada disponível" at bounding box center [312, 236] width 75 height 14
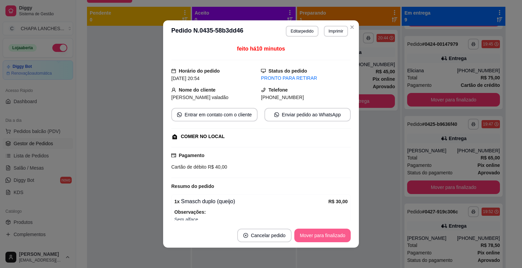
click at [326, 237] on button "Mover para finalizado" at bounding box center [322, 236] width 56 height 14
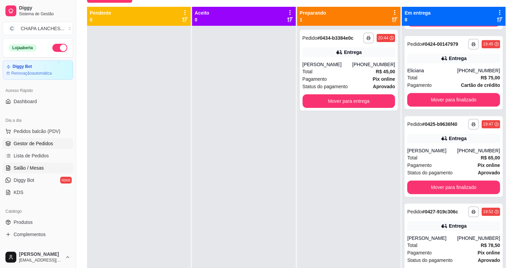
click at [22, 165] on span "Salão / Mesas" at bounding box center [29, 168] width 30 height 7
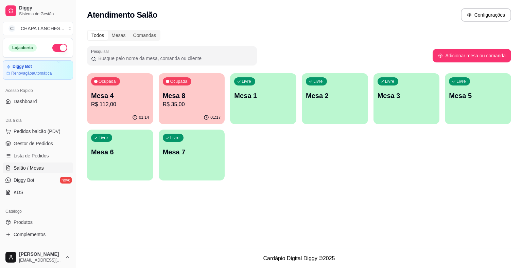
click at [122, 109] on div "Ocupada Mesa 4 R$ 112,00" at bounding box center [120, 92] width 66 height 38
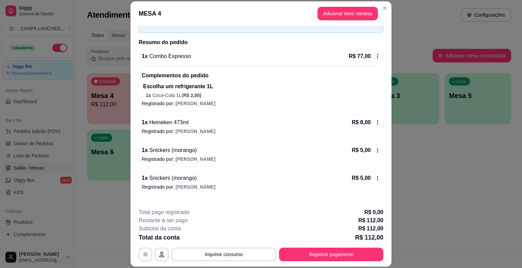
scroll to position [62, 0]
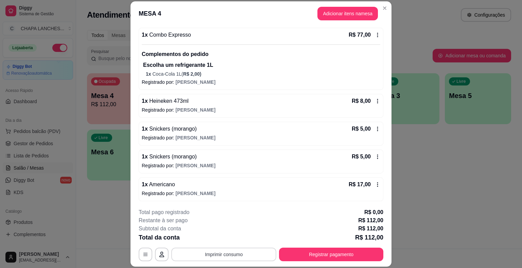
click at [231, 254] on button "Imprimir consumo" at bounding box center [223, 255] width 105 height 14
click at [222, 240] on button "IMPRESSORA" at bounding box center [223, 239] width 49 height 11
click at [319, 258] on button "Registrar pagamento" at bounding box center [331, 255] width 104 height 14
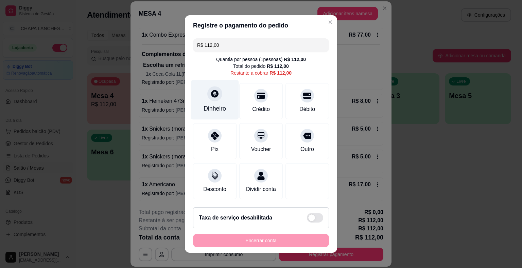
click at [213, 100] on div at bounding box center [214, 93] width 15 height 15
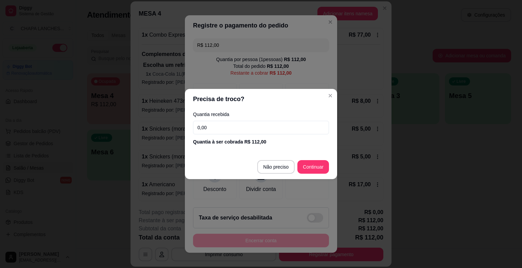
click at [216, 126] on input "0,00" at bounding box center [261, 128] width 136 height 14
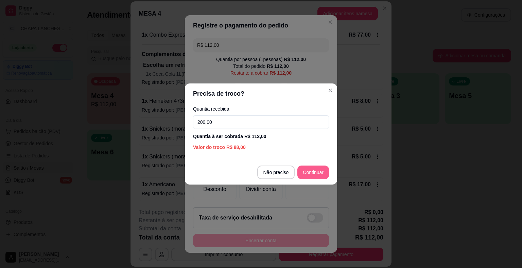
type input "200,00"
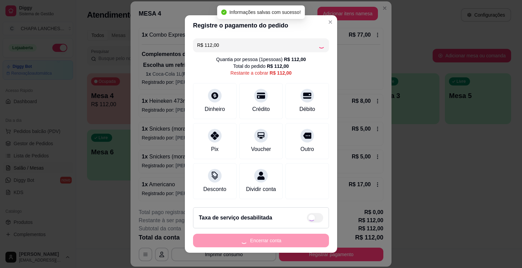
type input "R$ 0,00"
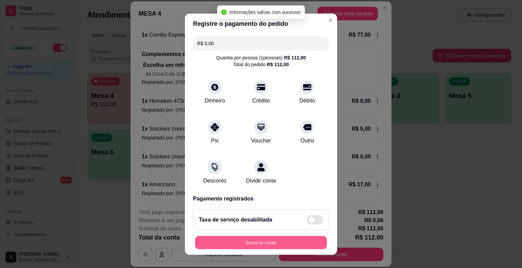
click at [277, 241] on button "Encerrar conta" at bounding box center [261, 242] width 132 height 13
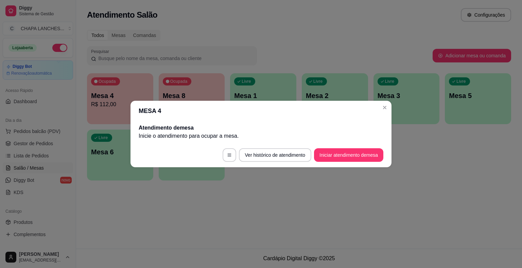
scroll to position [0, 0]
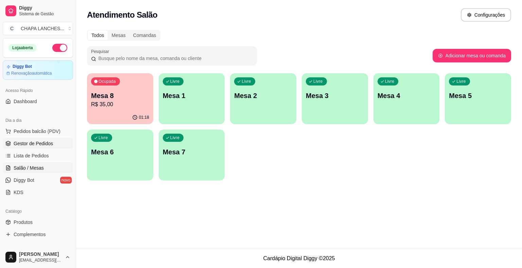
click at [39, 143] on span "Gestor de Pedidos" at bounding box center [33, 143] width 39 height 7
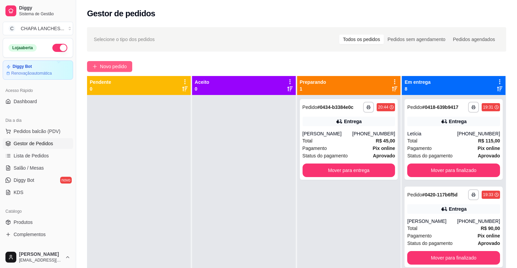
click at [105, 66] on span "Novo pedido" at bounding box center [113, 66] width 27 height 7
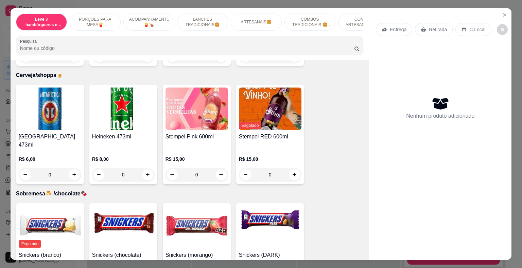
scroll to position [1902, 0]
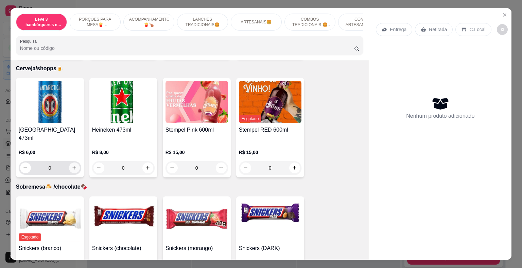
click at [72, 165] on icon "increase-product-quantity" at bounding box center [74, 167] width 5 height 5
type input "1"
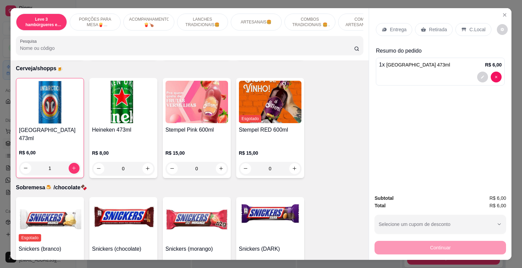
click at [432, 28] on p "Retirada" at bounding box center [438, 29] width 18 height 7
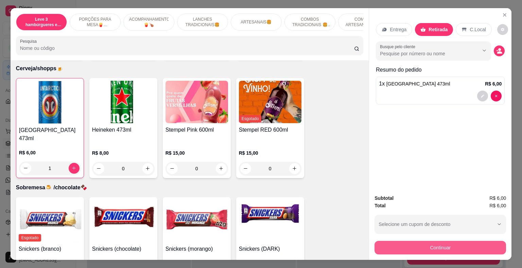
click at [434, 242] on button "Continuar" at bounding box center [439, 248] width 131 height 14
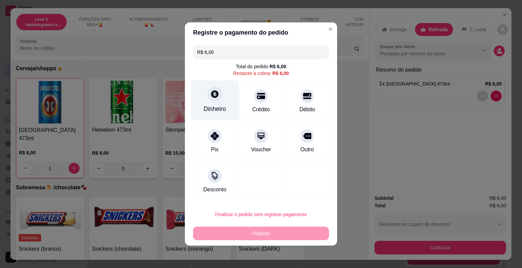
click at [215, 103] on div "Dinheiro" at bounding box center [215, 100] width 48 height 40
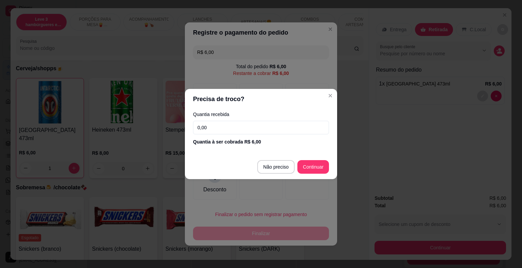
click at [232, 128] on input "0,00" at bounding box center [261, 128] width 136 height 14
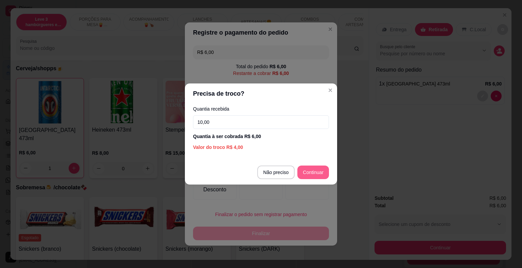
type input "10,00"
type input "R$ 0,00"
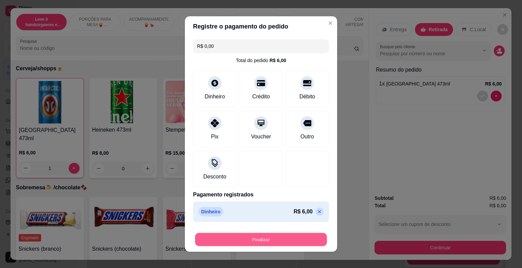
click at [294, 241] on button "Finalizar" at bounding box center [261, 239] width 132 height 13
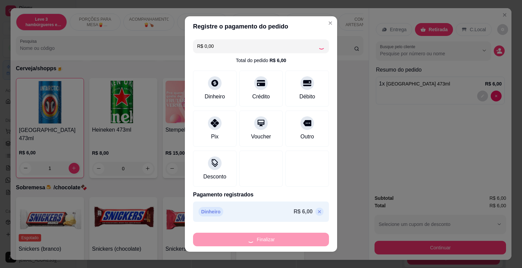
type input "0"
type input "-R$ 6,00"
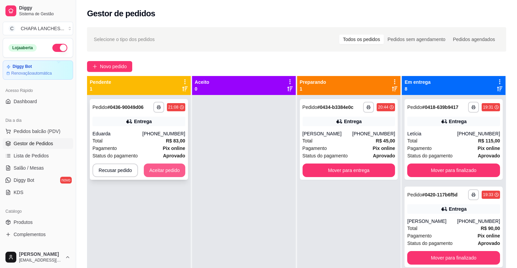
click at [178, 170] on button "Aceitar pedido" at bounding box center [164, 171] width 41 height 14
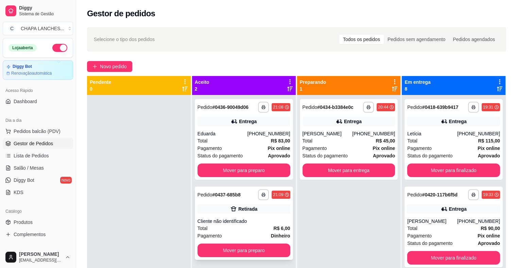
click at [230, 220] on div "Cliente não identificado" at bounding box center [243, 221] width 93 height 7
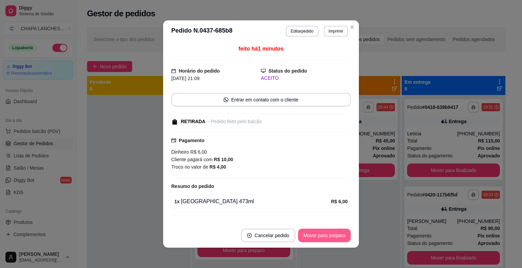
click at [331, 235] on button "Mover para preparo" at bounding box center [324, 236] width 53 height 14
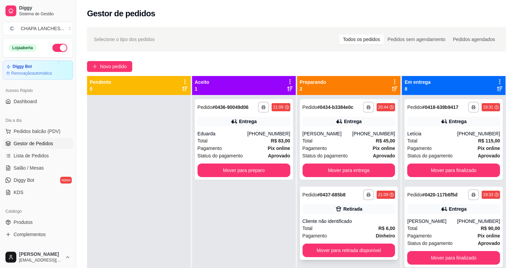
click at [347, 229] on div "Total R$ 6,00" at bounding box center [348, 228] width 93 height 7
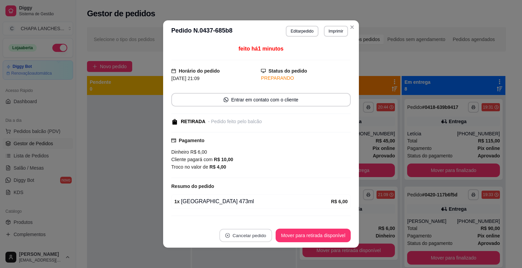
click at [246, 236] on button "Cancelar pedido" at bounding box center [245, 235] width 53 height 13
click at [262, 218] on button "Sim" at bounding box center [262, 219] width 27 height 14
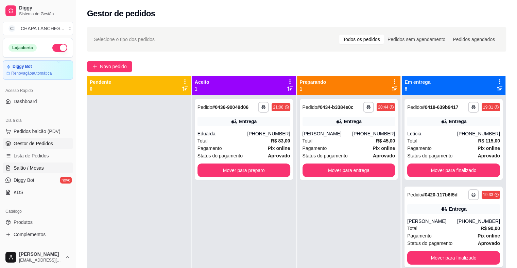
click at [49, 169] on link "Salão / Mesas" at bounding box center [38, 168] width 70 height 11
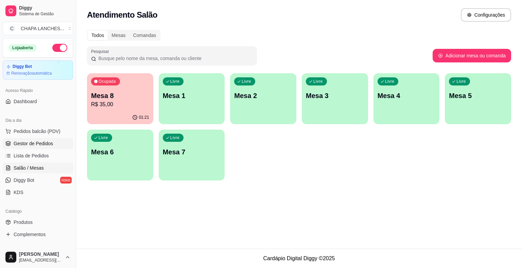
click at [37, 140] on span "Gestor de Pedidos" at bounding box center [33, 143] width 39 height 7
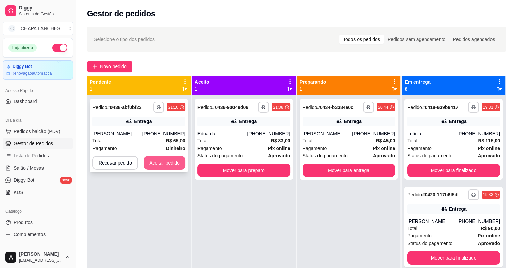
click at [168, 163] on button "Aceitar pedido" at bounding box center [164, 163] width 41 height 14
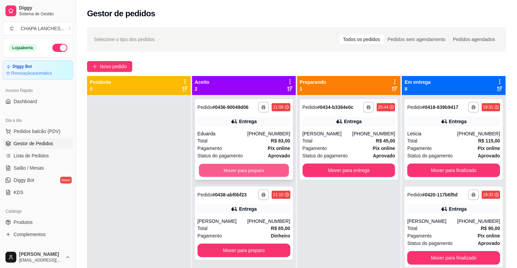
click at [261, 170] on button "Mover para preparo" at bounding box center [244, 170] width 90 height 13
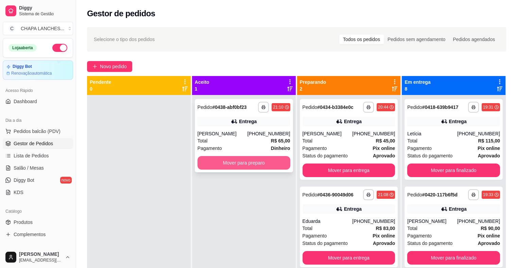
click at [265, 161] on button "Mover para preparo" at bounding box center [243, 163] width 93 height 14
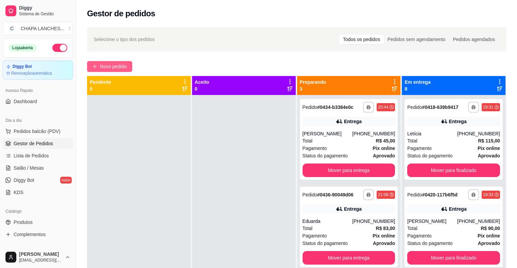
click at [115, 63] on span "Novo pedido" at bounding box center [113, 66] width 27 height 7
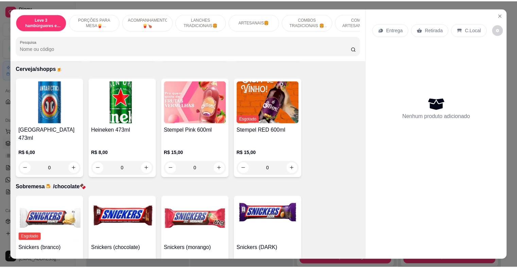
scroll to position [1923, 0]
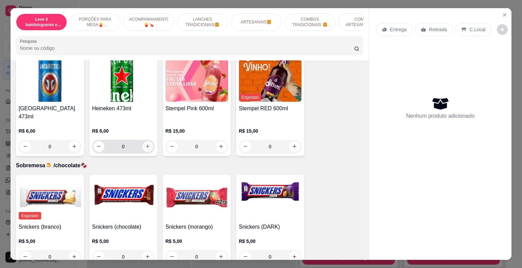
click at [142, 141] on button "increase-product-quantity" at bounding box center [147, 146] width 11 height 11
type input "1"
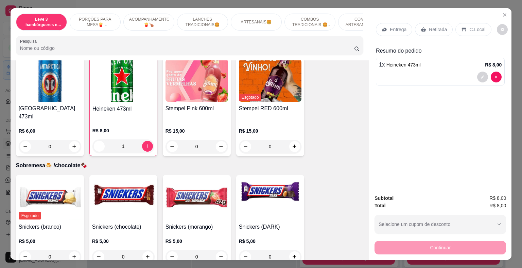
click at [435, 27] on p "Retirada" at bounding box center [438, 29] width 18 height 7
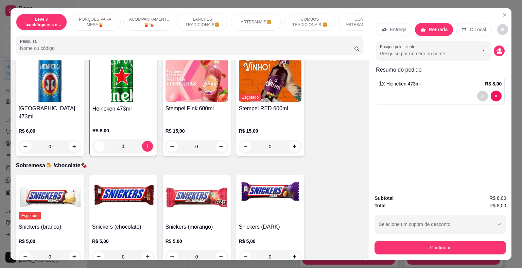
click at [396, 239] on div "Continuar" at bounding box center [439, 246] width 131 height 15
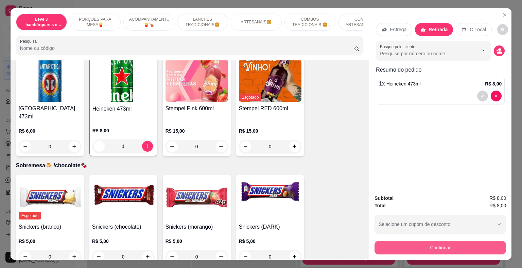
click at [382, 247] on button "Continuar" at bounding box center [439, 248] width 131 height 14
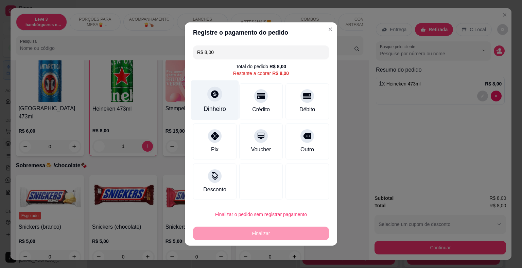
click at [214, 95] on icon at bounding box center [214, 93] width 7 height 7
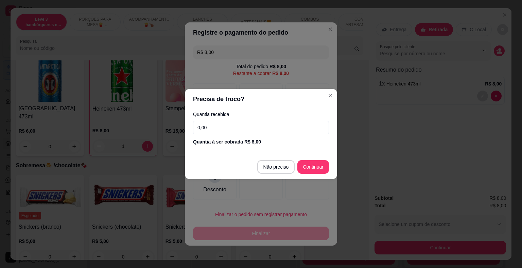
click at [225, 130] on input "0,00" at bounding box center [261, 128] width 136 height 14
click at [252, 132] on input "0,00" at bounding box center [261, 128] width 136 height 14
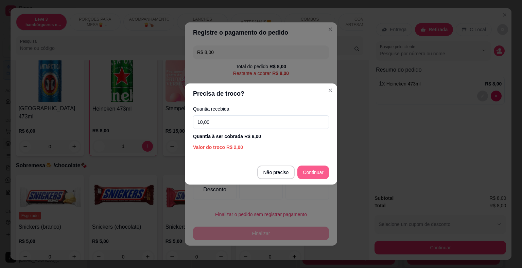
type input "10,00"
type input "R$ 0,00"
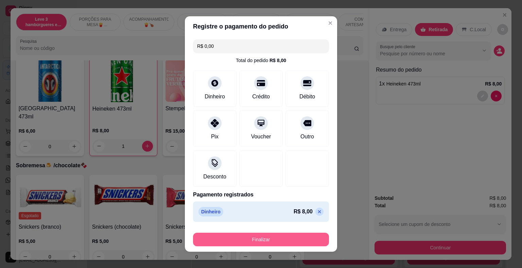
click at [286, 244] on button "Finalizar" at bounding box center [261, 240] width 136 height 14
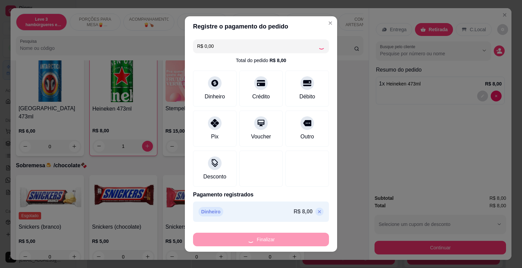
type input "0"
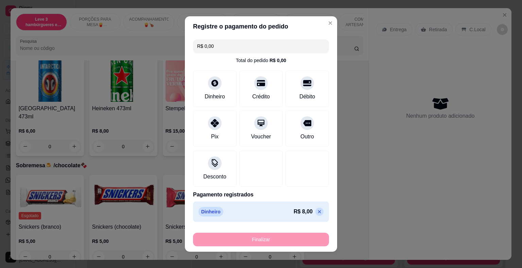
type input "-R$ 8,00"
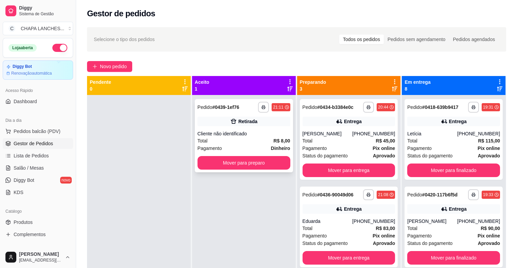
click at [232, 137] on div "Cliente não identificado" at bounding box center [243, 133] width 93 height 7
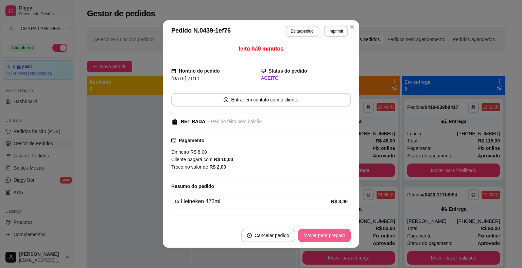
click at [321, 235] on button "Mover para preparo" at bounding box center [324, 236] width 53 height 14
click at [321, 234] on button "Mover para retirada disponível" at bounding box center [312, 235] width 73 height 13
click at [321, 234] on button "Mover para finalizado" at bounding box center [322, 236] width 56 height 14
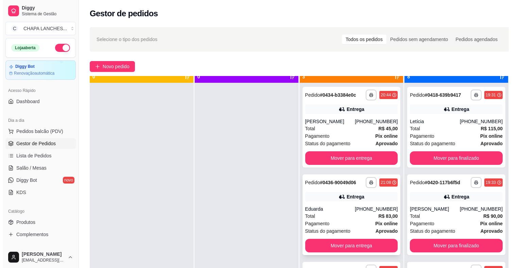
scroll to position [19, 0]
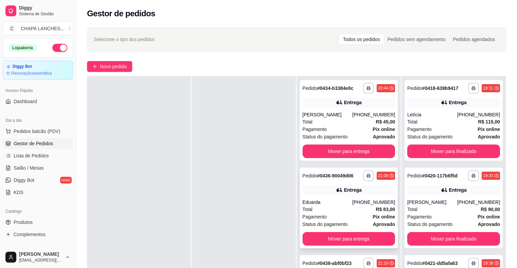
click at [356, 209] on div "Total R$ 83,00" at bounding box center [348, 209] width 93 height 7
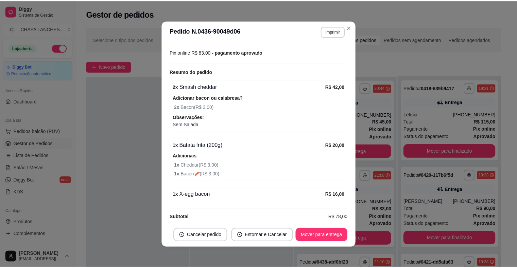
scroll to position [195, 0]
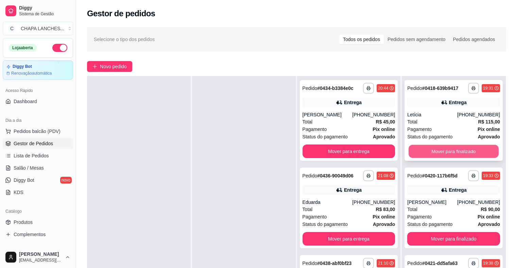
click at [429, 150] on button "Mover para finalizado" at bounding box center [453, 151] width 90 height 13
click at [430, 150] on button "Mover para finalizado" at bounding box center [453, 151] width 90 height 13
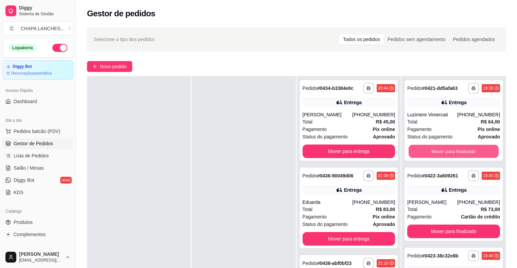
click at [431, 150] on button "Mover para finalizado" at bounding box center [453, 151] width 90 height 13
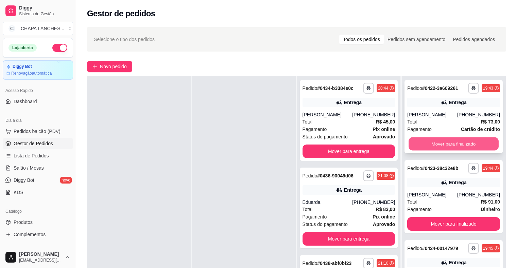
click at [432, 143] on button "Mover para finalizado" at bounding box center [453, 144] width 90 height 13
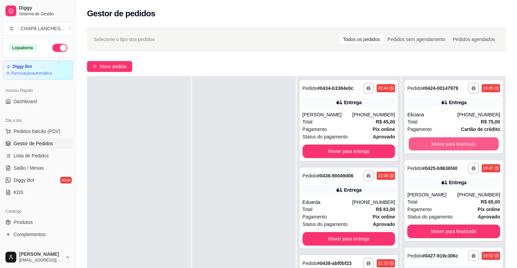
click at [432, 143] on button "Mover para finalizado" at bounding box center [453, 144] width 90 height 13
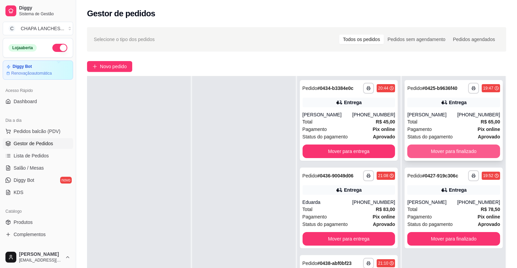
click at [432, 149] on button "Mover para finalizado" at bounding box center [453, 152] width 93 height 14
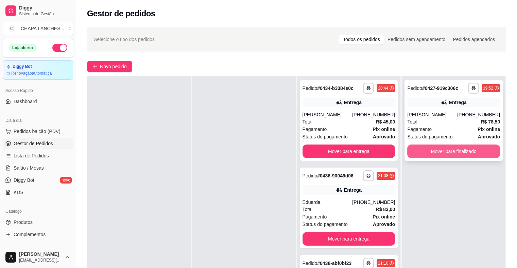
click at [431, 150] on button "Mover para finalizado" at bounding box center [453, 152] width 93 height 14
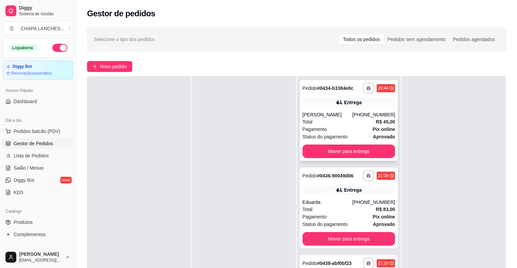
click at [333, 124] on div "Total R$ 45,00" at bounding box center [348, 121] width 93 height 7
click at [355, 127] on div "Pagamento Pix online" at bounding box center [348, 129] width 93 height 7
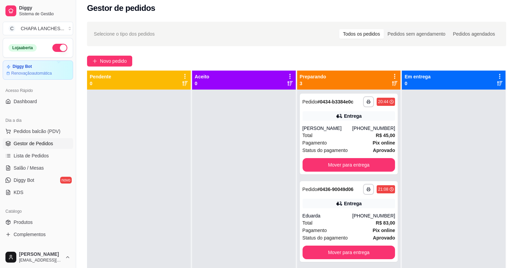
scroll to position [1, 0]
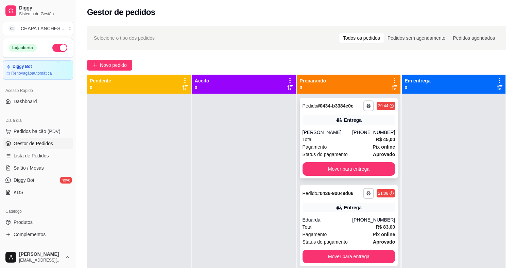
click at [330, 144] on div "Pagamento Pix online" at bounding box center [348, 146] width 93 height 7
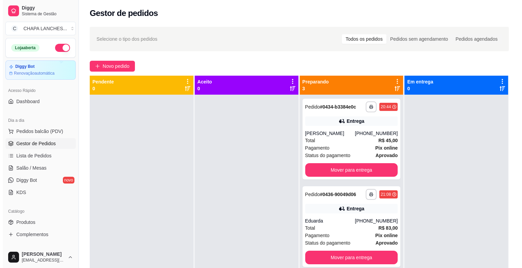
scroll to position [0, 0]
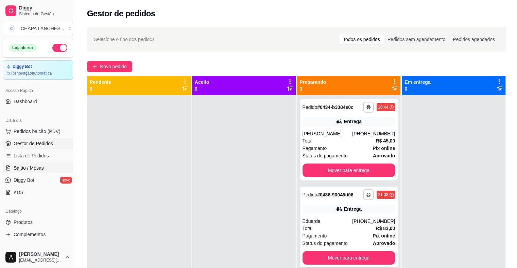
click at [39, 167] on span "Salão / Mesas" at bounding box center [29, 168] width 30 height 7
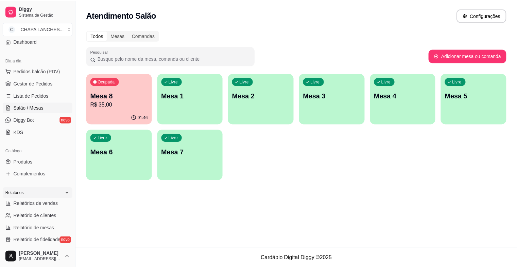
scroll to position [68, 0]
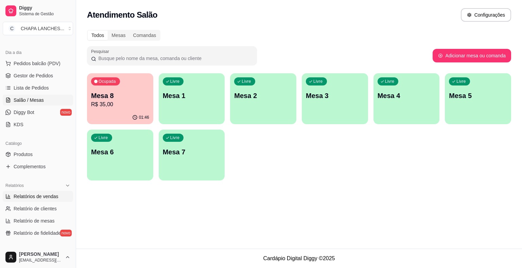
click at [42, 193] on span "Relatórios de vendas" at bounding box center [36, 196] width 45 height 7
select select "ALL"
select select "0"
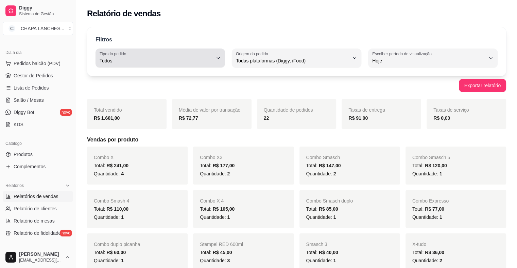
click at [187, 62] on span "Todos" at bounding box center [155, 60] width 113 height 7
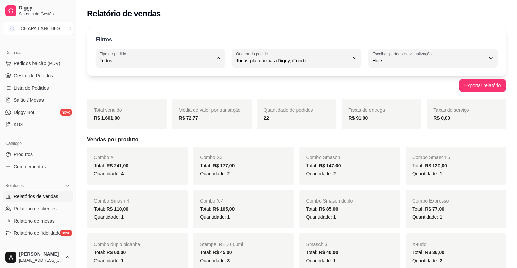
click at [158, 87] on span "Entrega" at bounding box center [156, 88] width 107 height 6
type input "DELIVERY"
select select "DELIVERY"
click at [30, 79] on link "Gestor de Pedidos" at bounding box center [38, 75] width 70 height 11
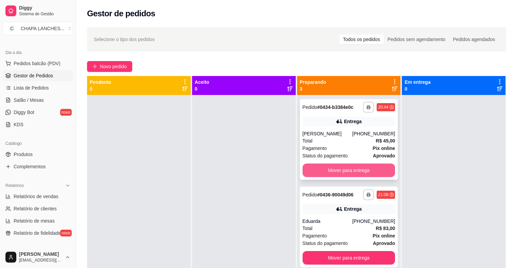
click at [320, 171] on button "Mover para entrega" at bounding box center [348, 171] width 93 height 14
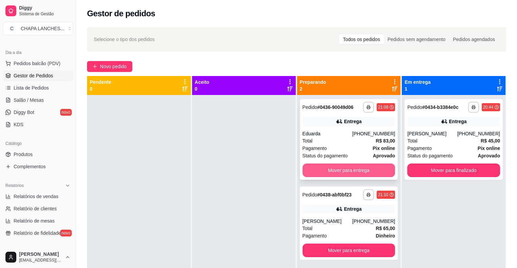
click at [338, 170] on button "Mover para entrega" at bounding box center [348, 171] width 93 height 14
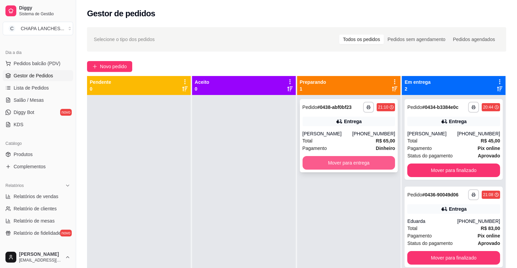
click at [338, 164] on button "Mover para entrega" at bounding box center [348, 163] width 93 height 14
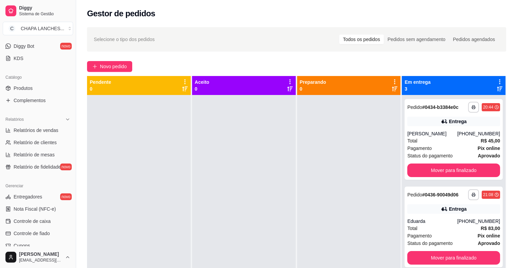
scroll to position [136, 0]
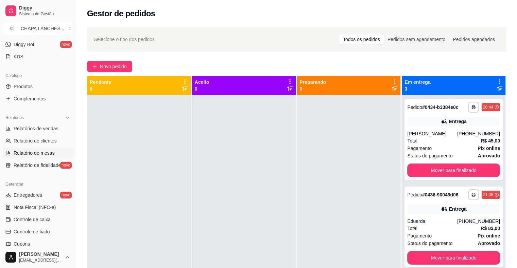
click at [42, 151] on span "Relatório de mesas" at bounding box center [34, 153] width 41 height 7
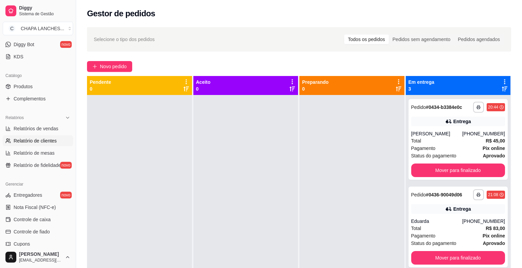
select select "TOTAL_OF_ORDERS"
select select "7"
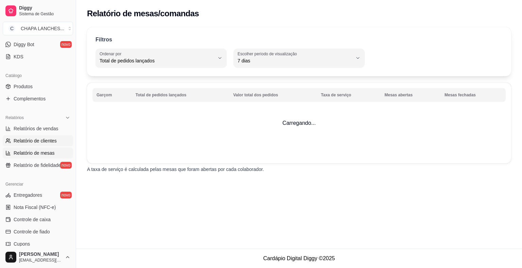
click at [37, 140] on span "Relatório de clientes" at bounding box center [35, 141] width 43 height 7
select select "30"
select select "HIGHEST_TOTAL_SPENT_WITH_ORDERS"
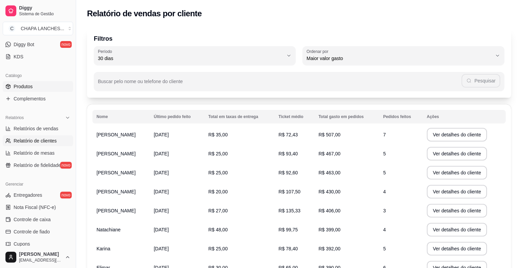
click at [45, 88] on link "Produtos" at bounding box center [38, 86] width 70 height 11
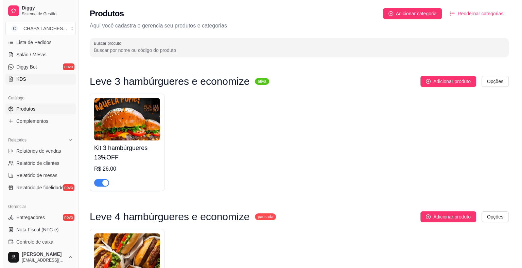
scroll to position [102, 0]
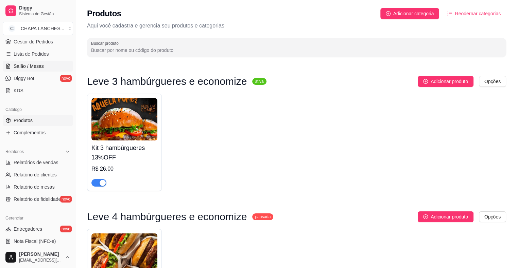
click at [37, 66] on span "Salão / Mesas" at bounding box center [29, 66] width 30 height 7
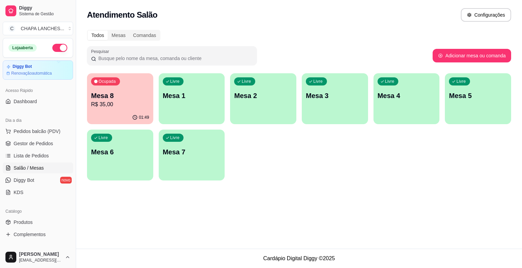
click at [112, 110] on div "Ocupada Mesa 8 R$ 35,00" at bounding box center [120, 92] width 66 height 38
click at [45, 142] on span "Gestor de Pedidos" at bounding box center [33, 143] width 39 height 7
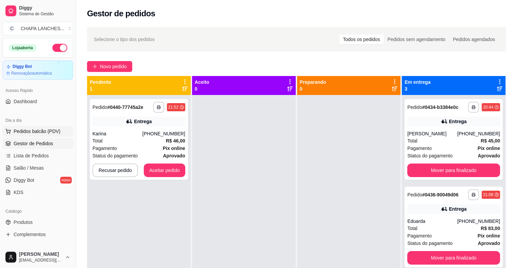
click at [56, 135] on button "Pedidos balcão (PDV)" at bounding box center [38, 131] width 70 height 11
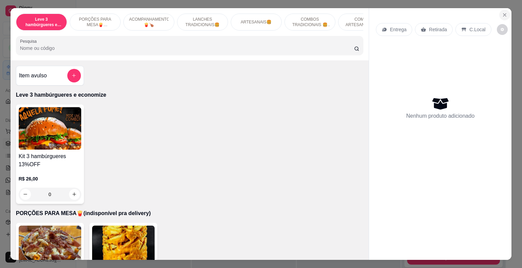
click at [503, 12] on icon "Close" at bounding box center [504, 14] width 5 height 5
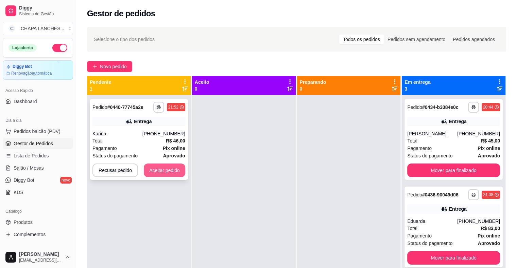
click at [170, 169] on button "Aceitar pedido" at bounding box center [164, 171] width 41 height 14
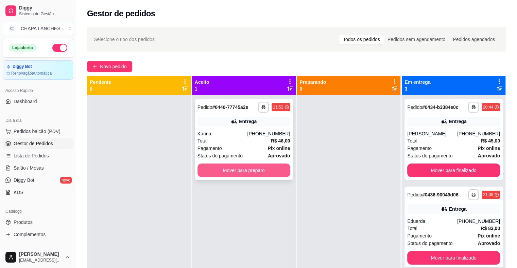
click at [221, 169] on button "Mover para preparo" at bounding box center [243, 171] width 93 height 14
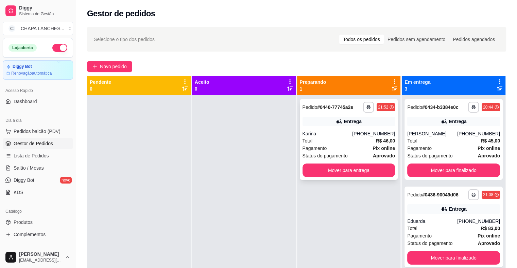
click at [311, 133] on div "Karina" at bounding box center [327, 133] width 50 height 7
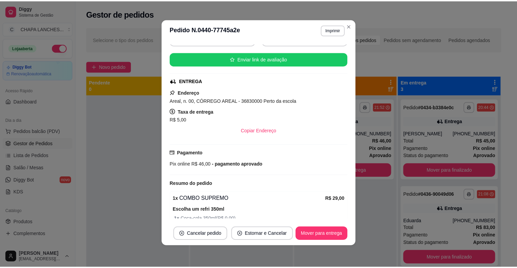
scroll to position [11, 0]
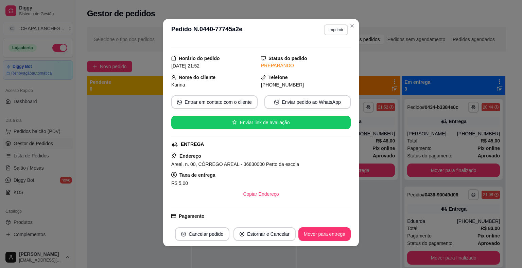
click at [332, 31] on button "Imprimir" at bounding box center [336, 29] width 24 height 11
click at [319, 69] on button "IMPRESSORA" at bounding box center [321, 67] width 49 height 11
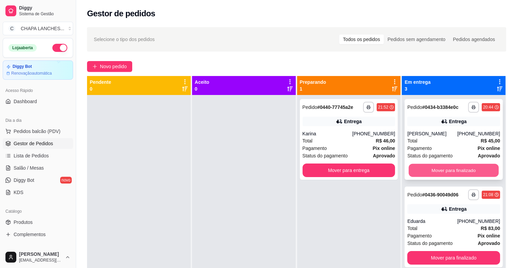
click at [424, 168] on button "Mover para finalizado" at bounding box center [453, 170] width 90 height 13
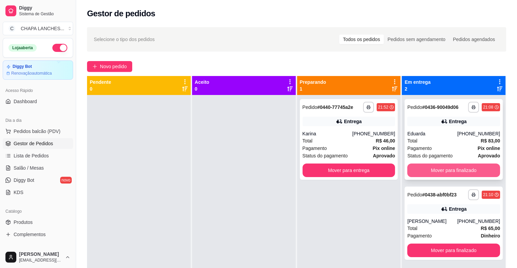
click at [426, 169] on button "Mover para finalizado" at bounding box center [453, 171] width 93 height 14
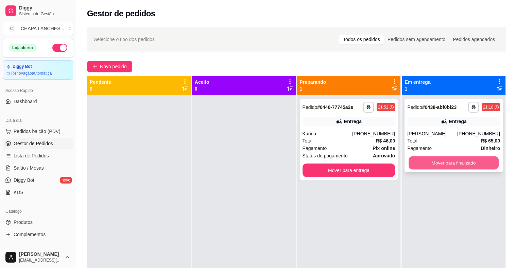
click at [429, 161] on button "Mover para finalizado" at bounding box center [453, 163] width 90 height 13
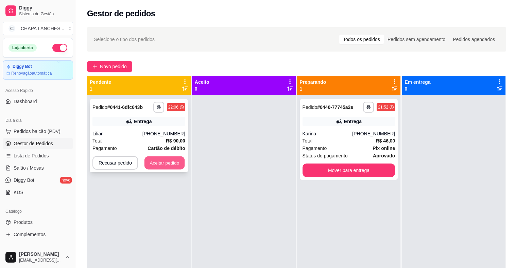
click at [171, 163] on button "Aceitar pedido" at bounding box center [164, 163] width 40 height 13
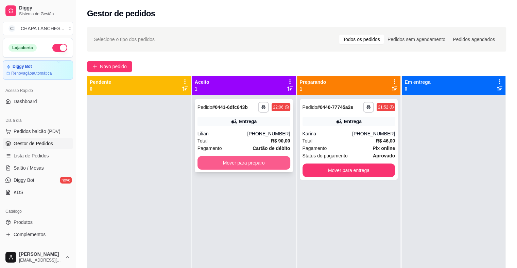
click at [223, 161] on button "Mover para preparo" at bounding box center [243, 163] width 93 height 14
